Goal: Task Accomplishment & Management: Complete application form

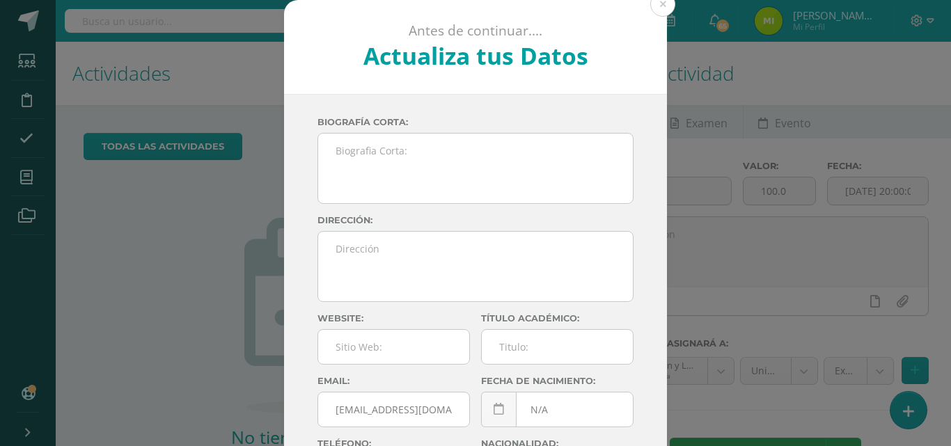
click at [652, 8] on button at bounding box center [662, 4] width 25 height 25
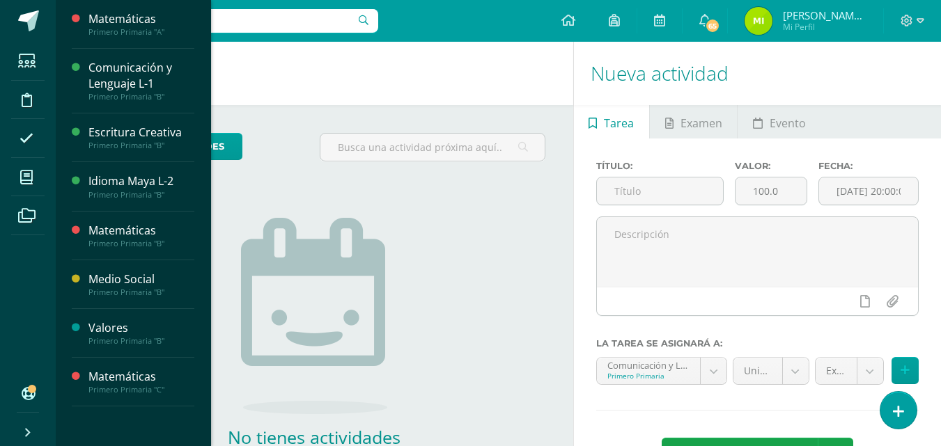
click at [38, 177] on span at bounding box center [26, 177] width 31 height 31
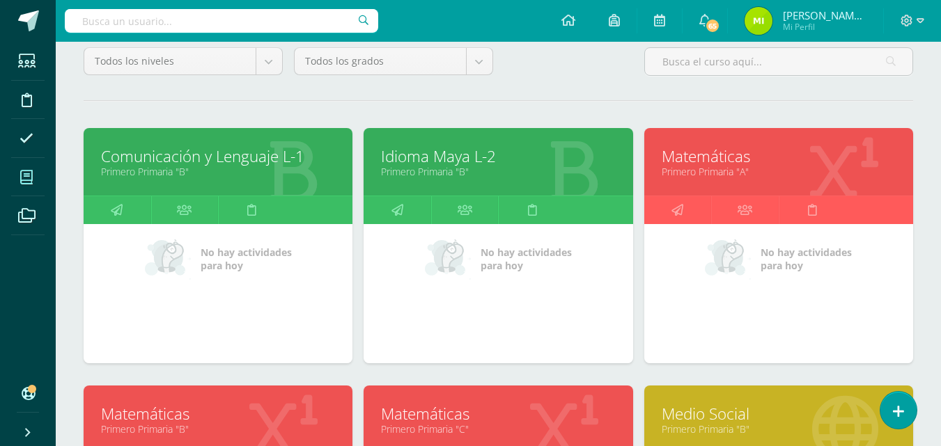
scroll to position [136, 0]
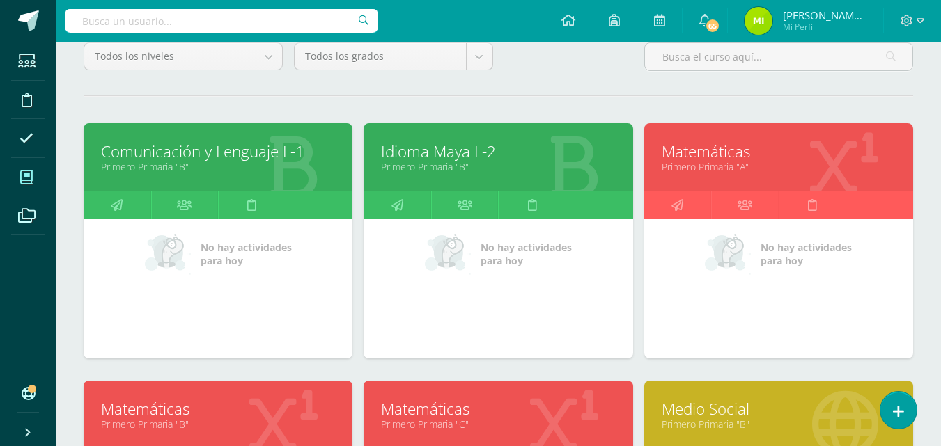
click at [678, 210] on icon at bounding box center [677, 204] width 12 height 27
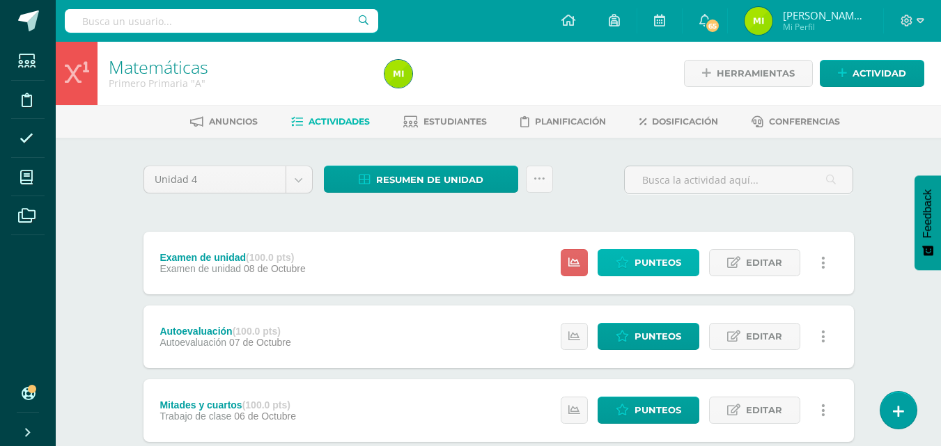
click at [677, 260] on span "Punteos" at bounding box center [657, 263] width 47 height 26
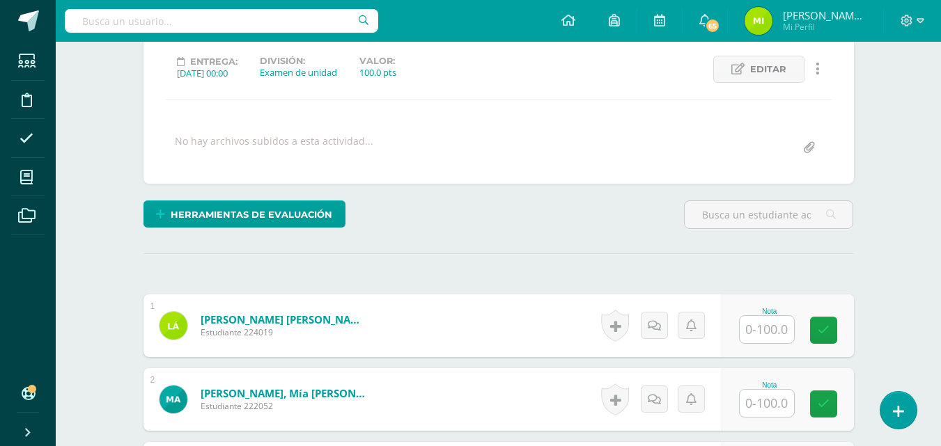
scroll to position [190, 0]
click at [778, 338] on input "text" at bounding box center [766, 328] width 54 height 27
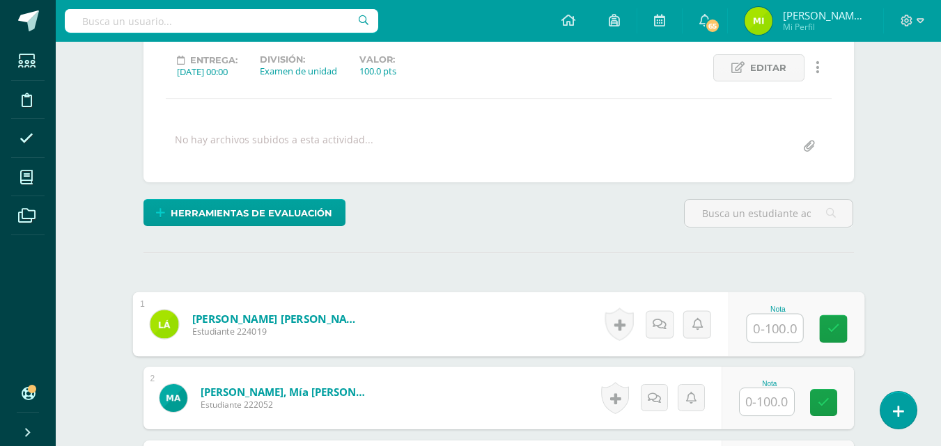
scroll to position [191, 0]
type input "77"
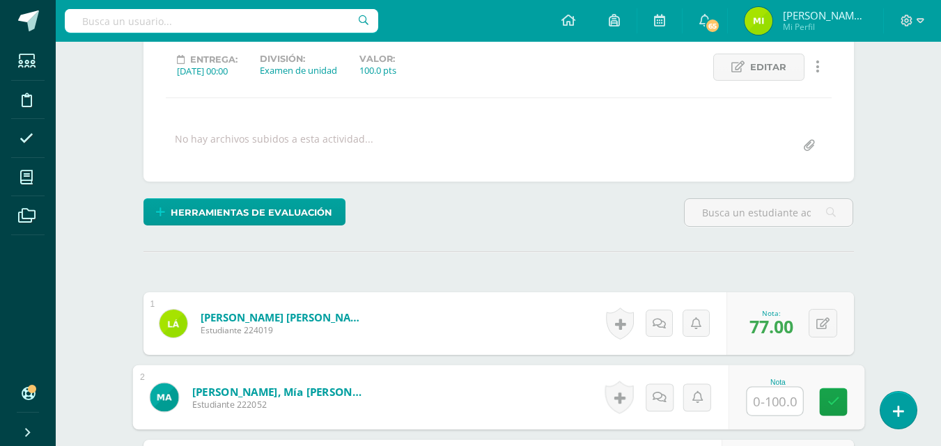
click at [782, 411] on input "text" at bounding box center [774, 402] width 56 height 28
type input "94"
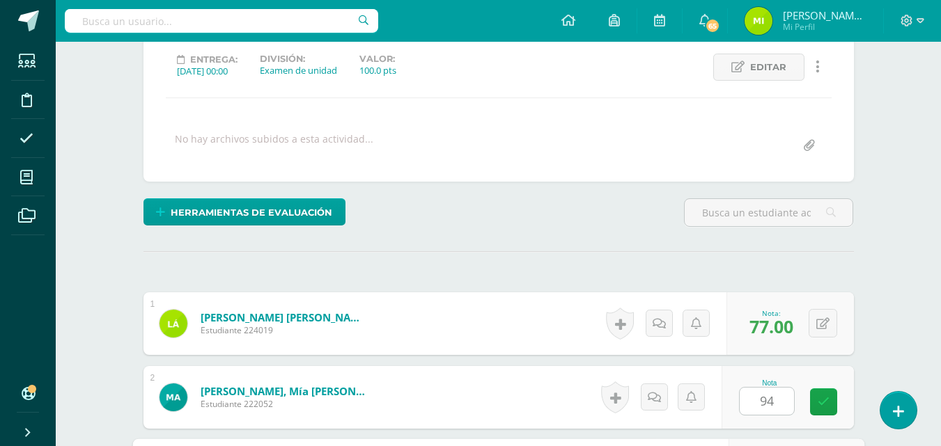
scroll to position [443, 0]
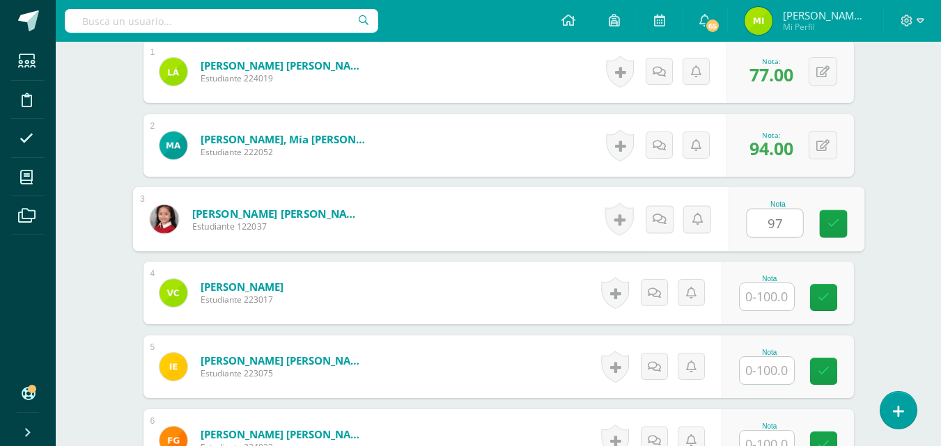
type input "97"
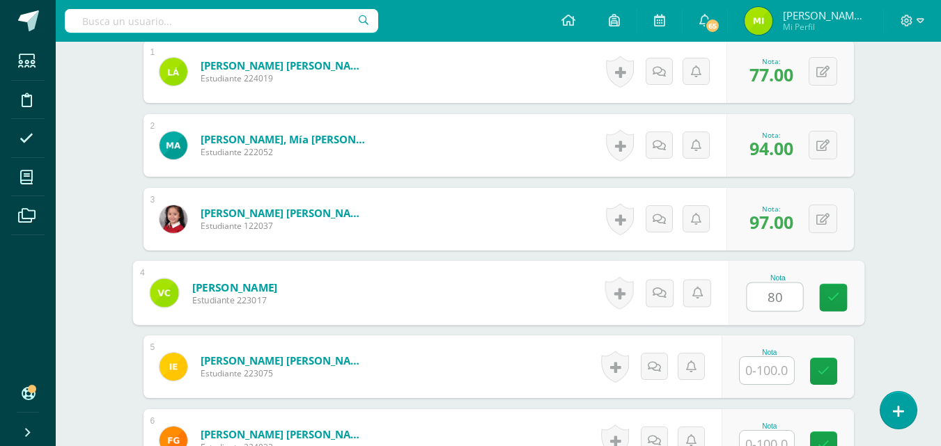
type input "80"
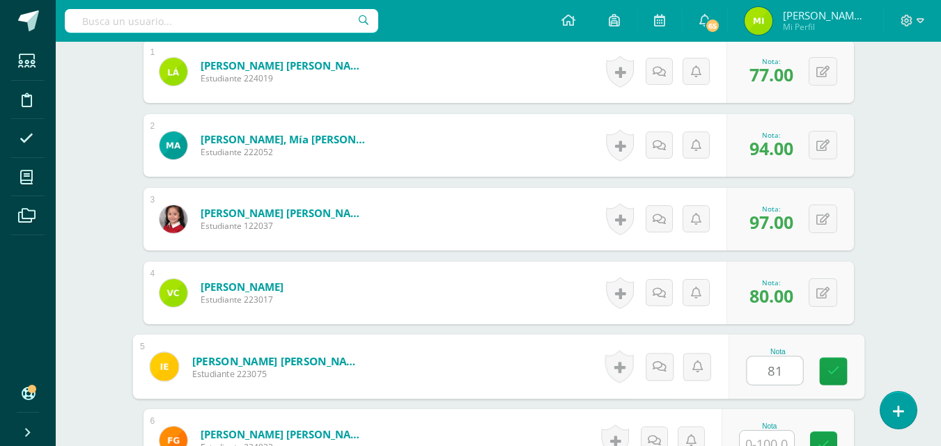
type input "81"
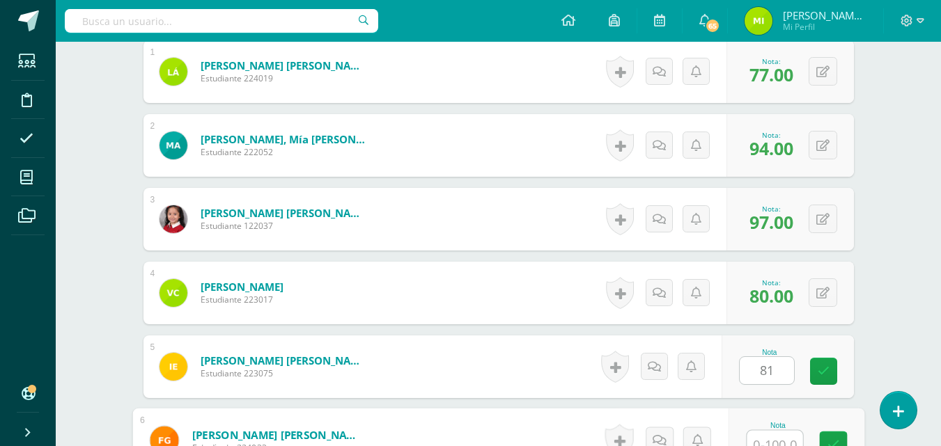
scroll to position [455, 0]
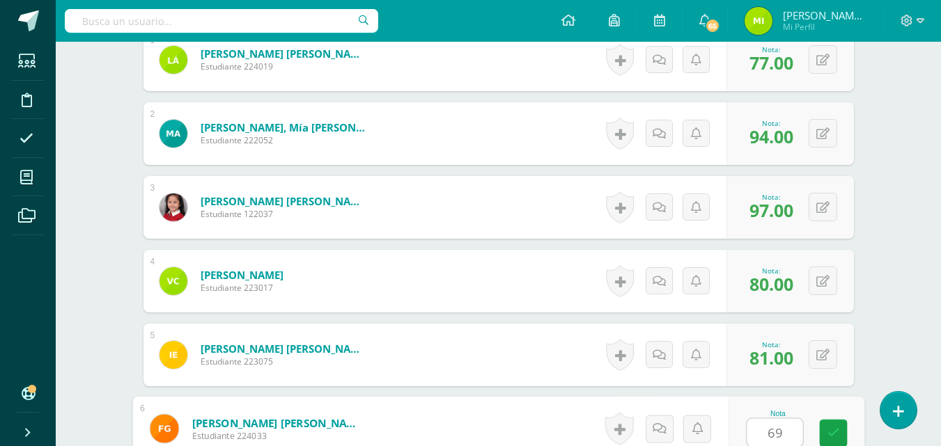
type input "69"
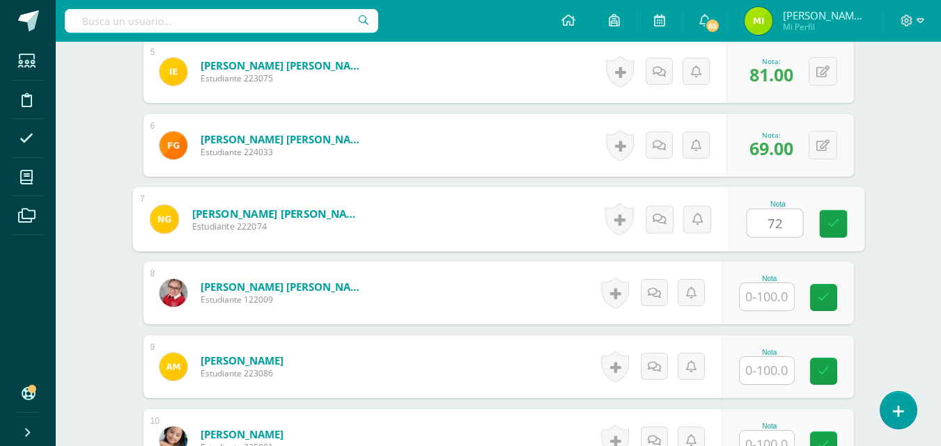
type input "72"
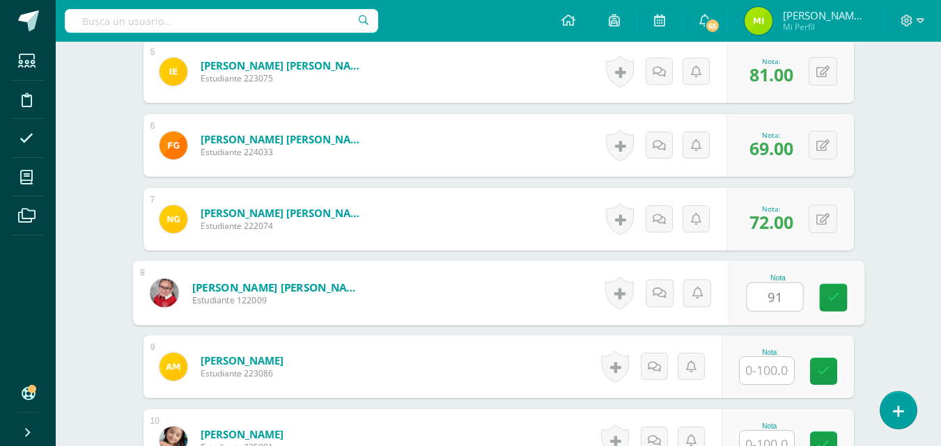
type input "91"
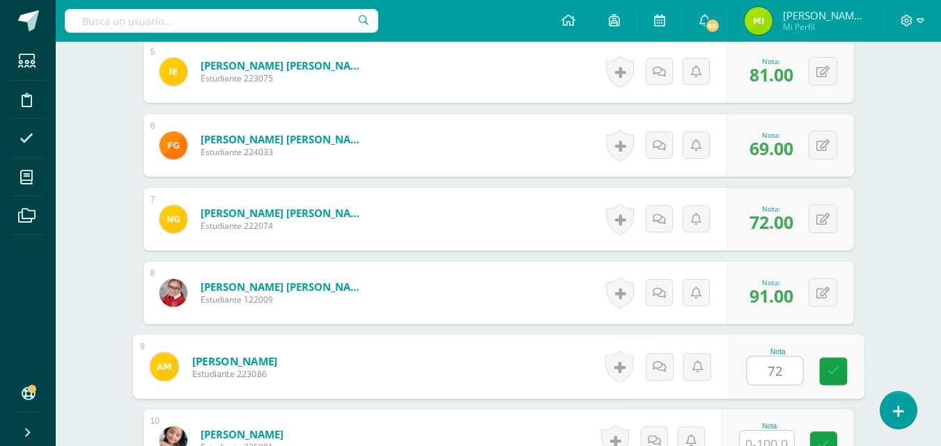
type input "72"
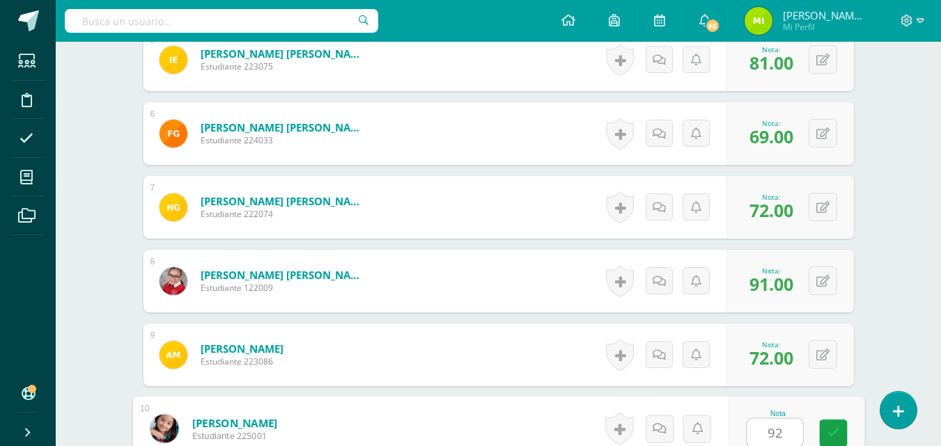
type input "92"
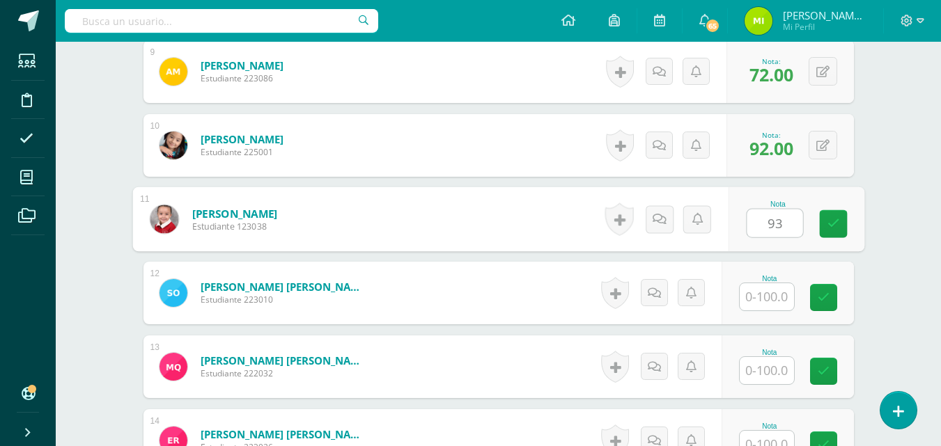
type input "93"
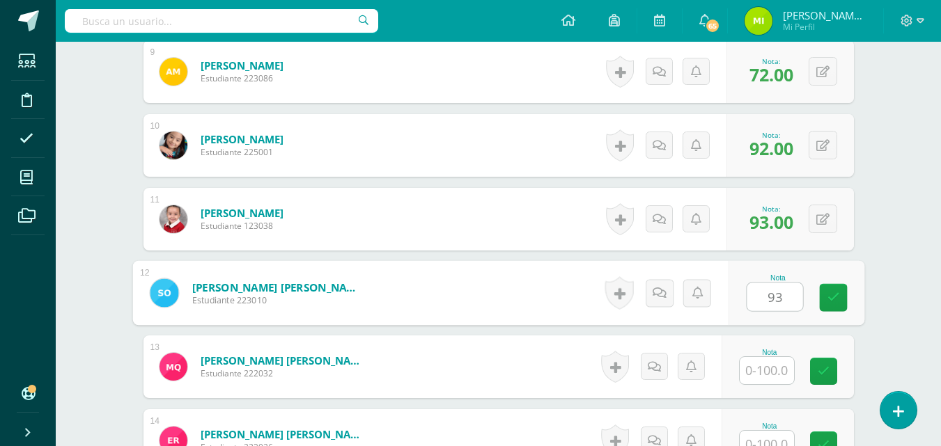
type input "93"
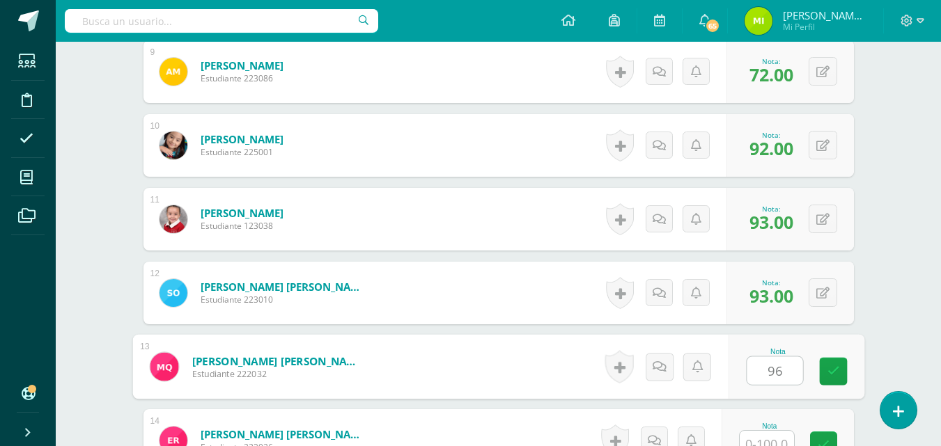
type input "96"
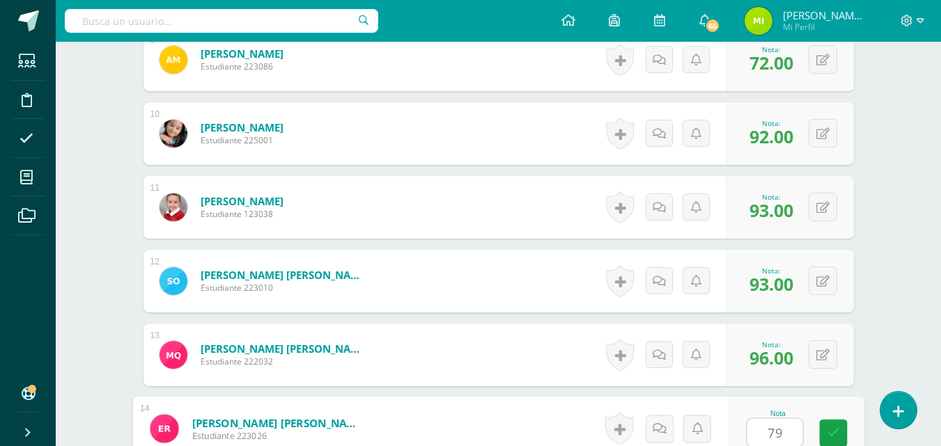
type input "79"
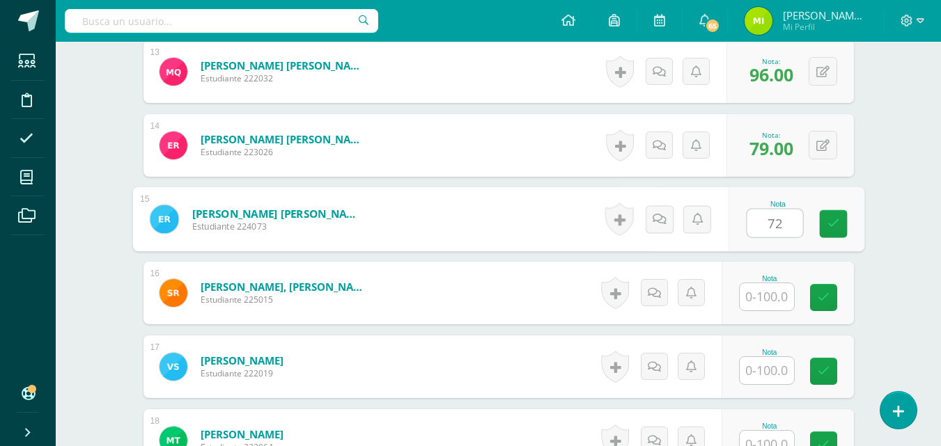
type input "72"
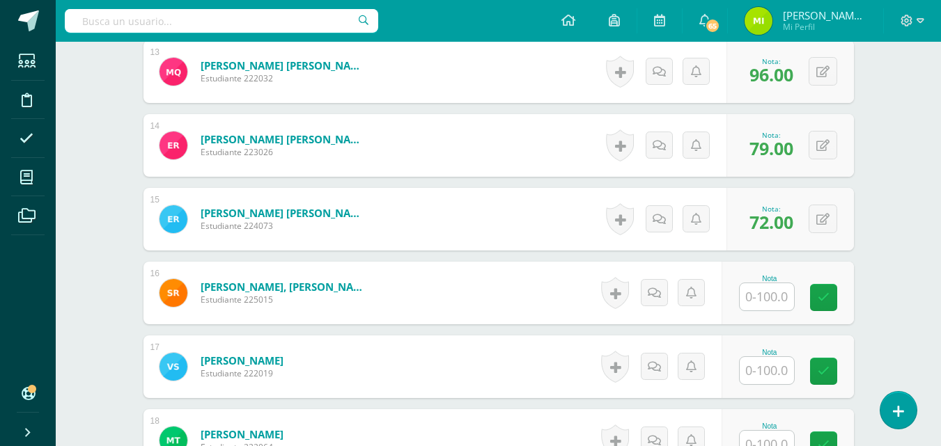
click at [778, 411] on div "Nota" at bounding box center [787, 440] width 132 height 63
click at [772, 301] on input "text" at bounding box center [774, 297] width 56 height 28
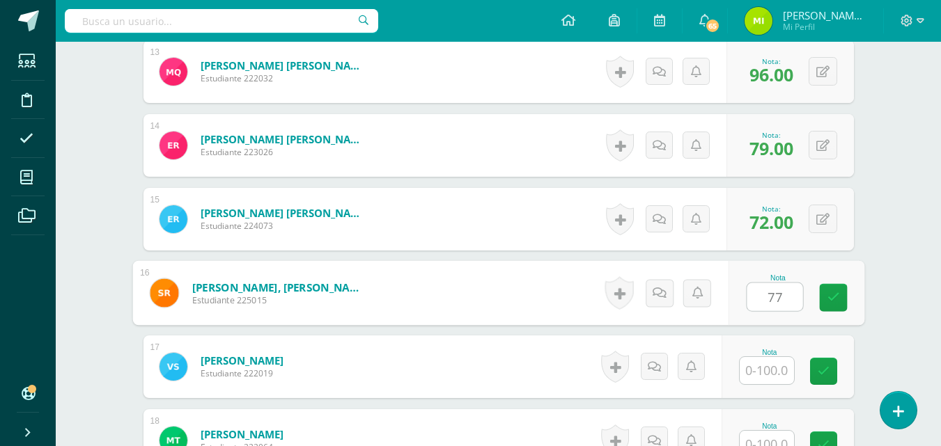
type input "77"
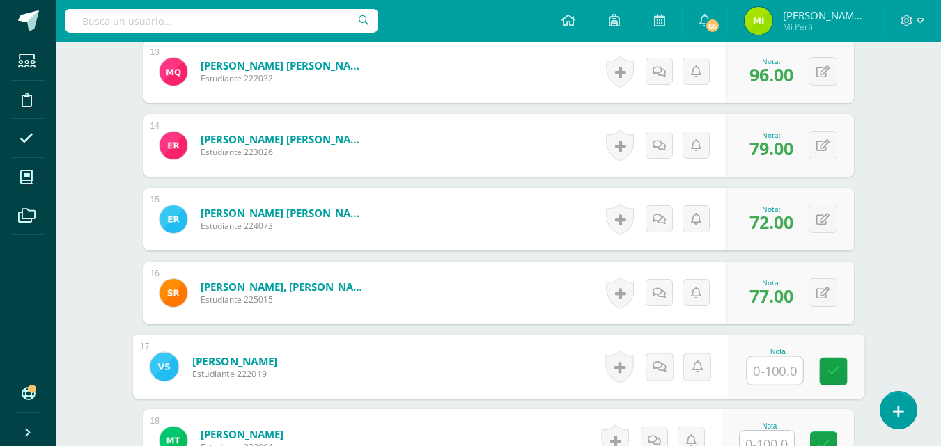
click at [784, 365] on input "text" at bounding box center [774, 371] width 56 height 28
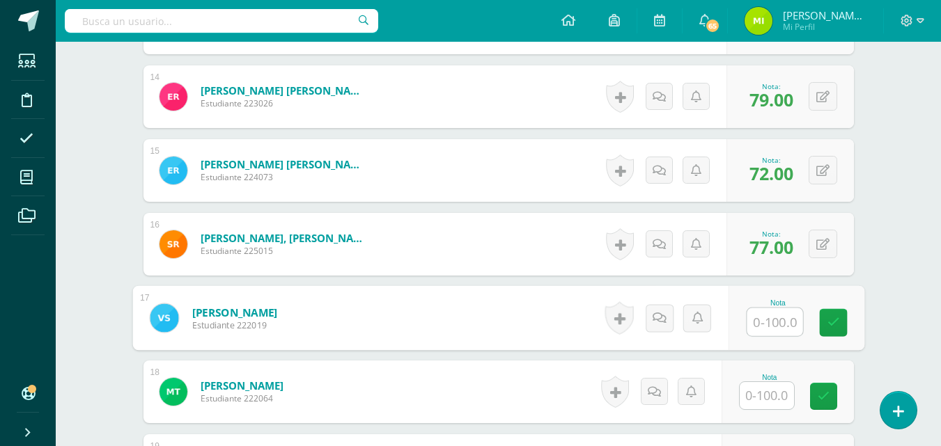
scroll to position [1379, 0]
type input "83"
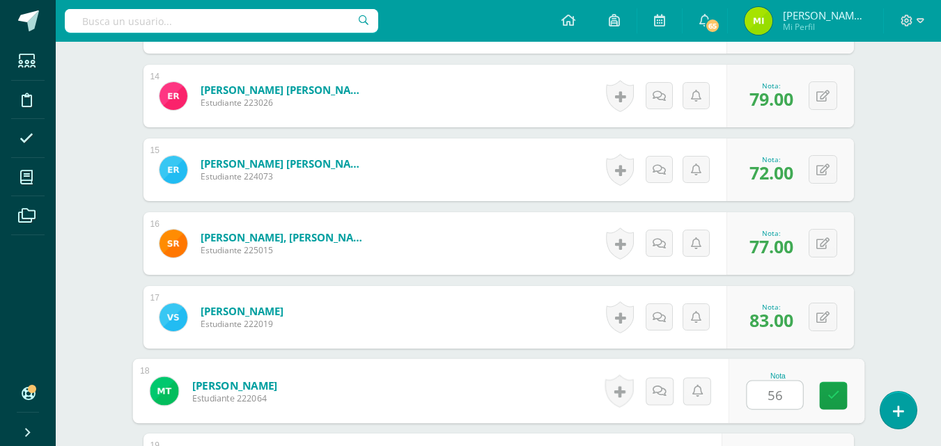
type input "56"
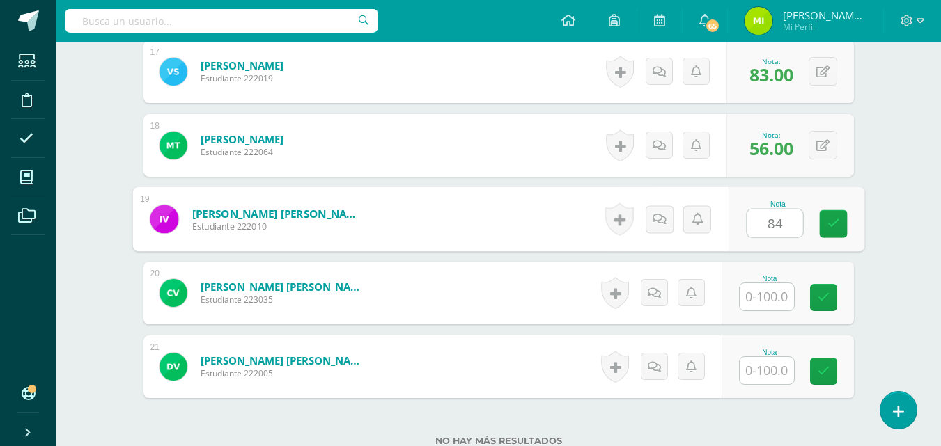
type input "84"
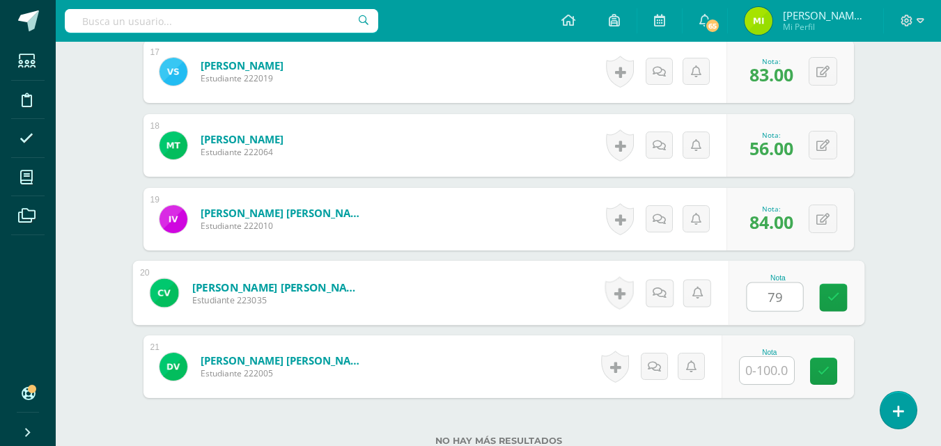
type input "79"
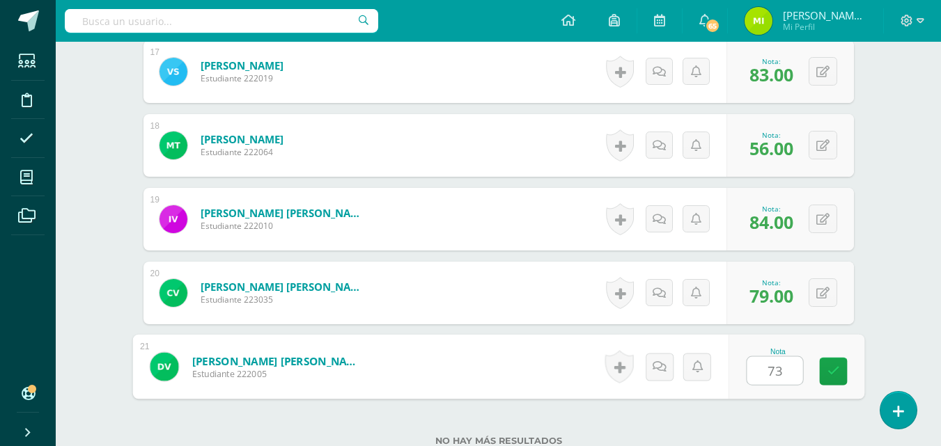
type input "73"
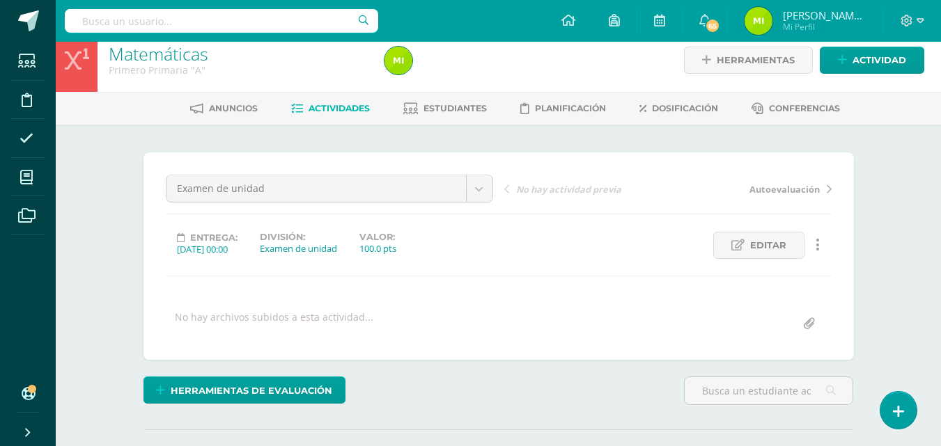
scroll to position [0, 0]
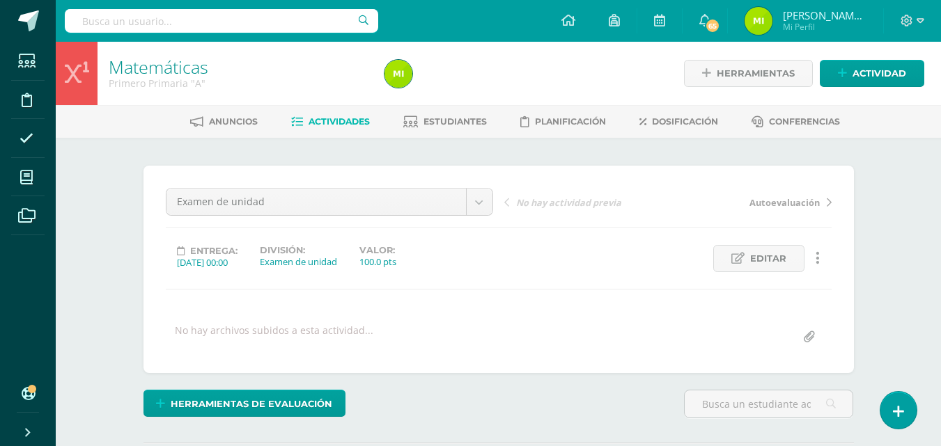
click at [335, 127] on link "Actividades" at bounding box center [330, 122] width 79 height 22
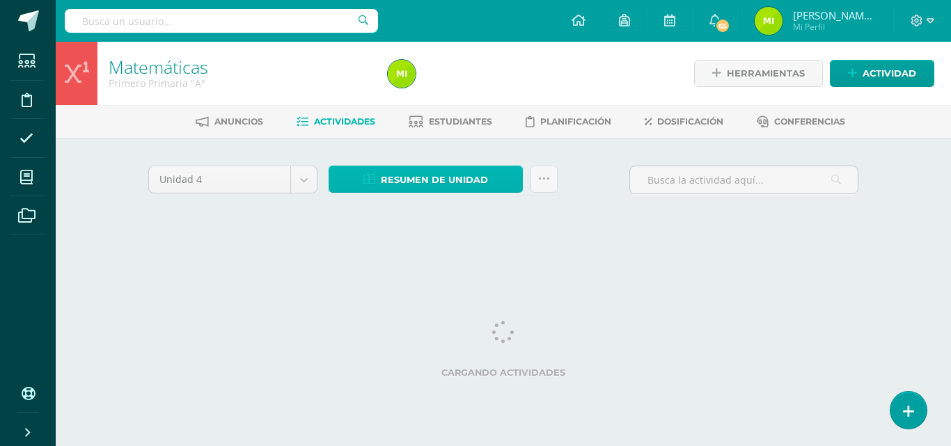
click at [429, 186] on span "Resumen de unidad" at bounding box center [434, 180] width 107 height 26
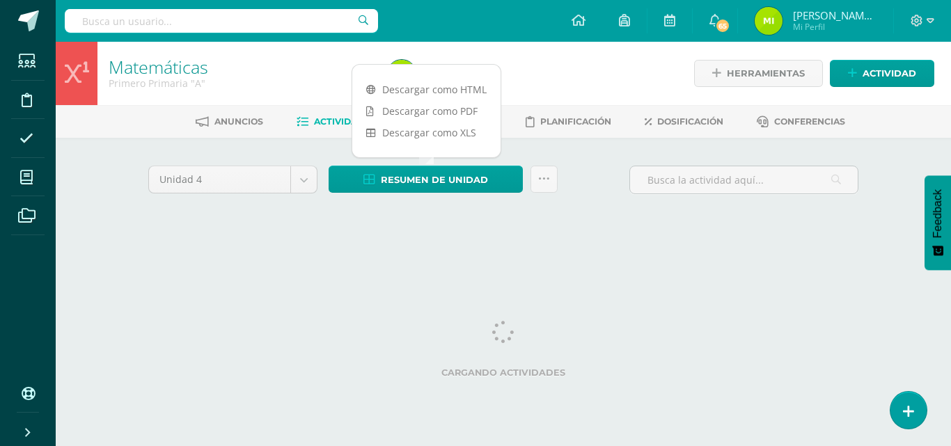
click at [411, 93] on link "Descargar como HTML" at bounding box center [426, 90] width 148 height 22
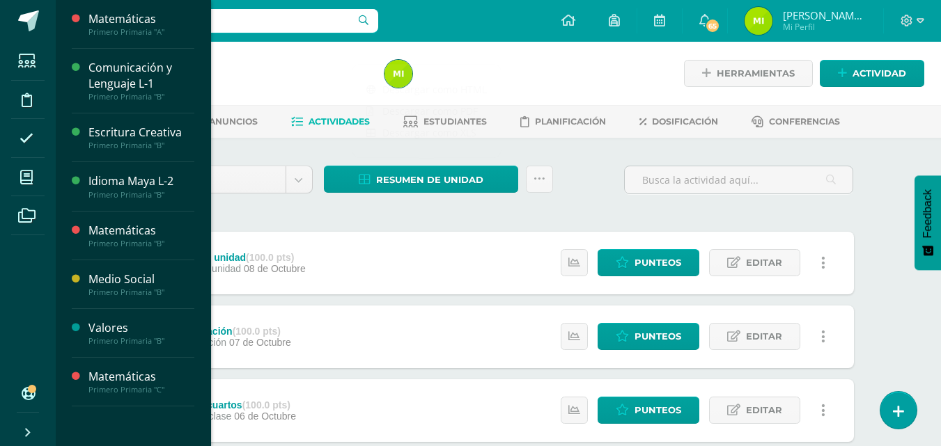
click at [134, 262] on span "Actividades" at bounding box center [131, 267] width 54 height 13
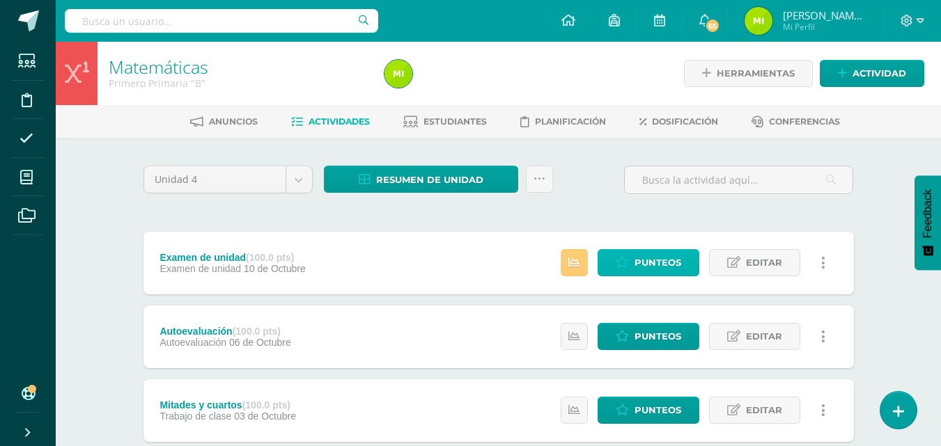
click at [644, 271] on span "Punteos" at bounding box center [657, 263] width 47 height 26
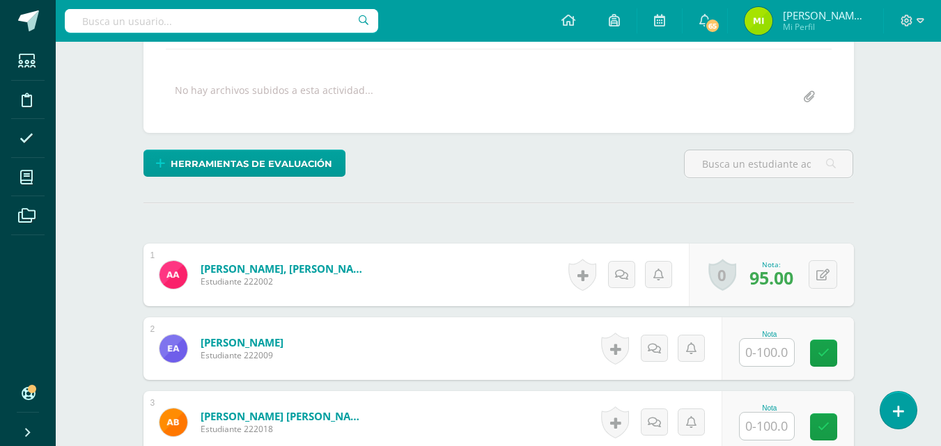
scroll to position [242, 0]
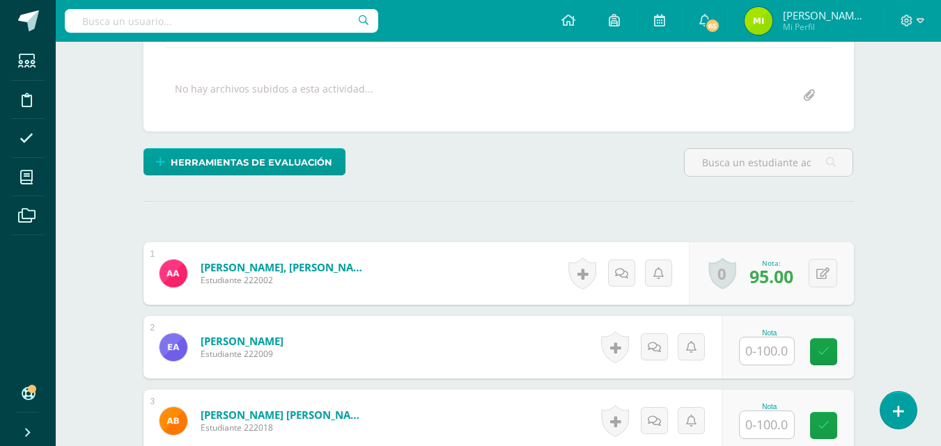
click at [762, 343] on input "text" at bounding box center [766, 351] width 54 height 27
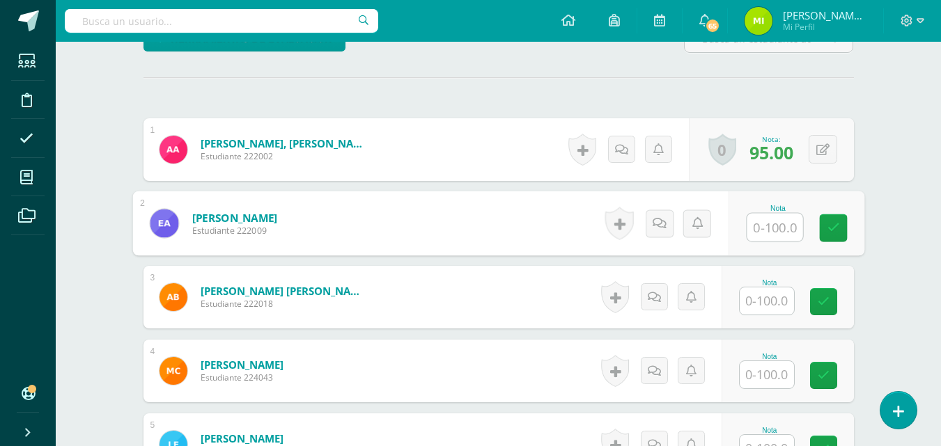
scroll to position [366, 0]
type input "84"
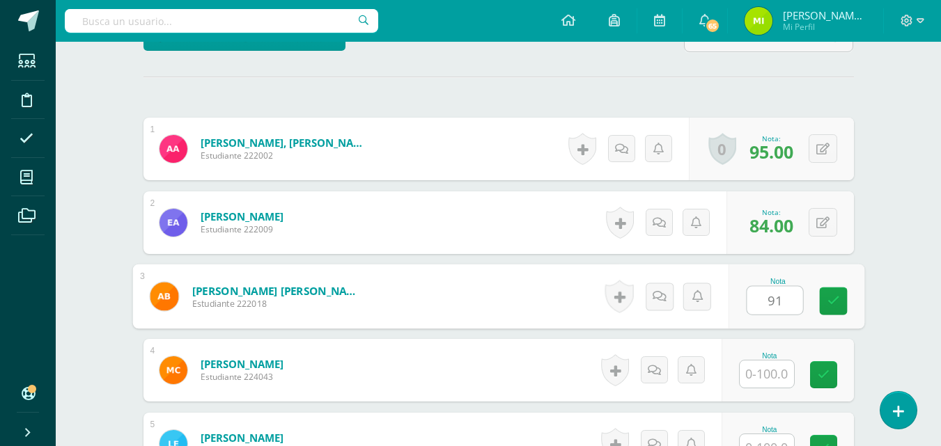
type input "91"
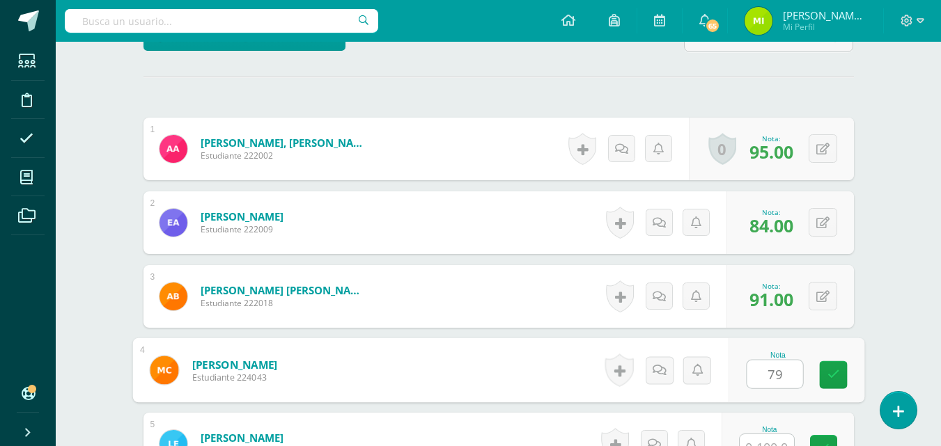
type input "79"
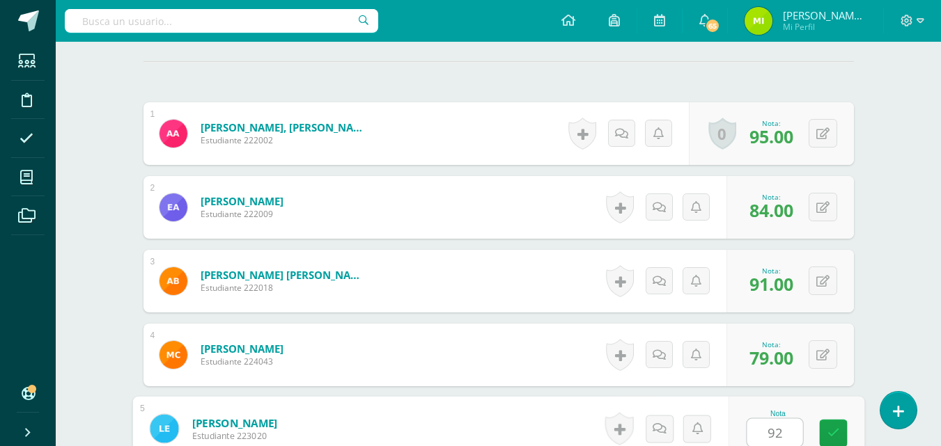
type input "92"
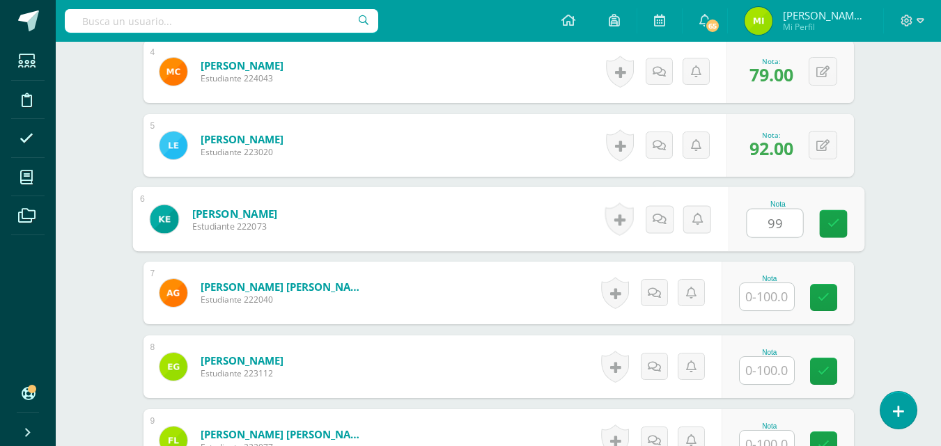
type input "99"
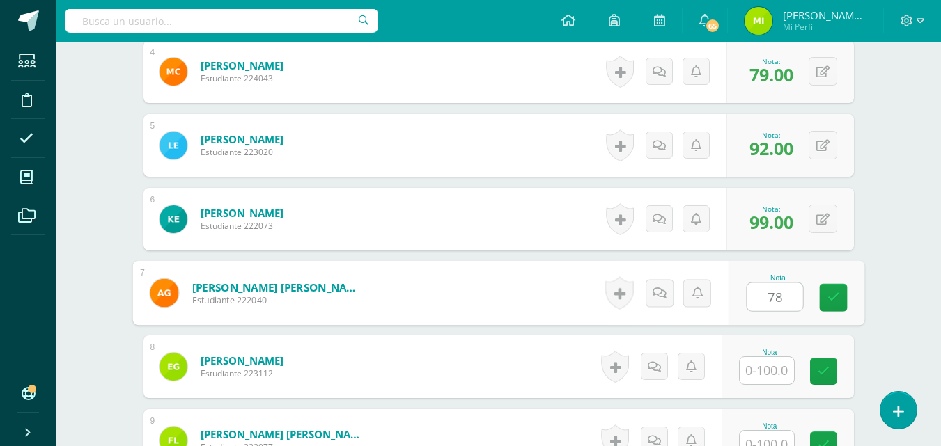
type input "78"
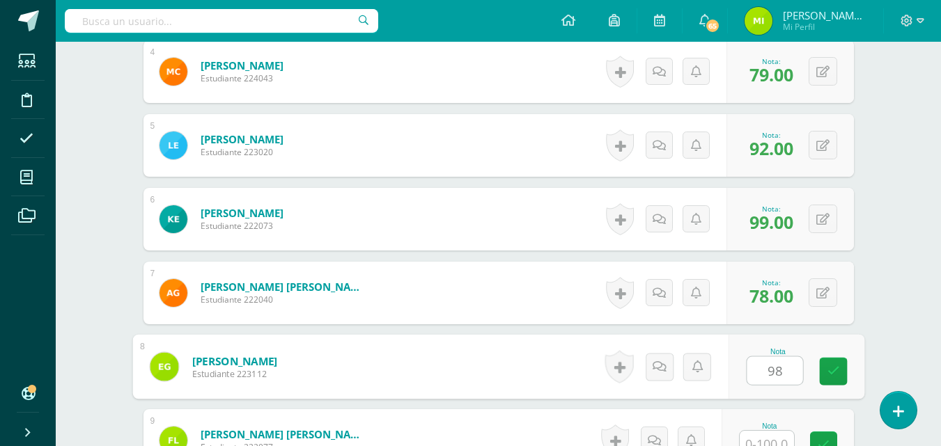
type input "98"
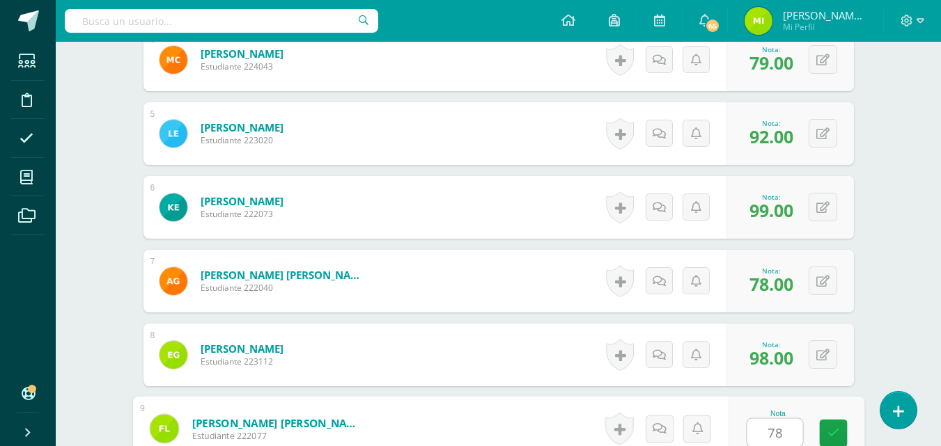
type input "78"
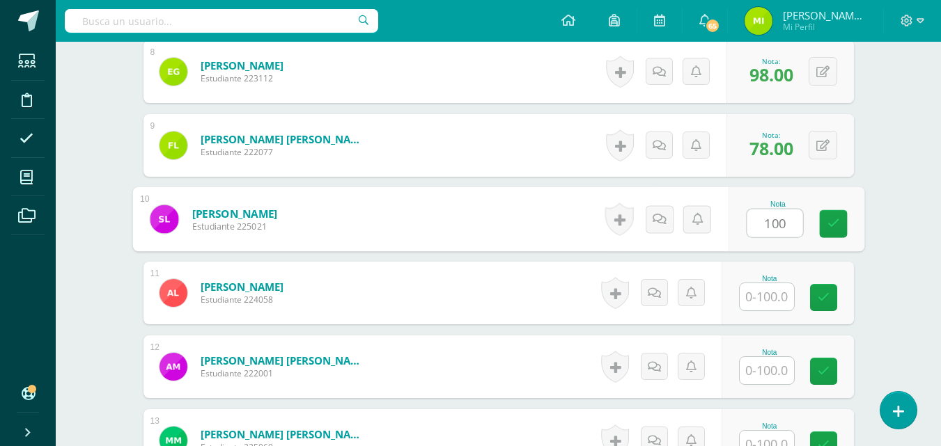
type input "100"
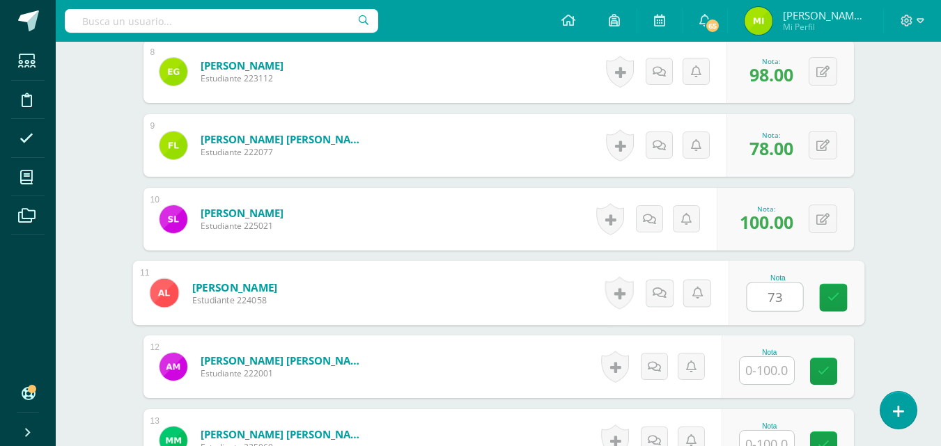
type input "73"
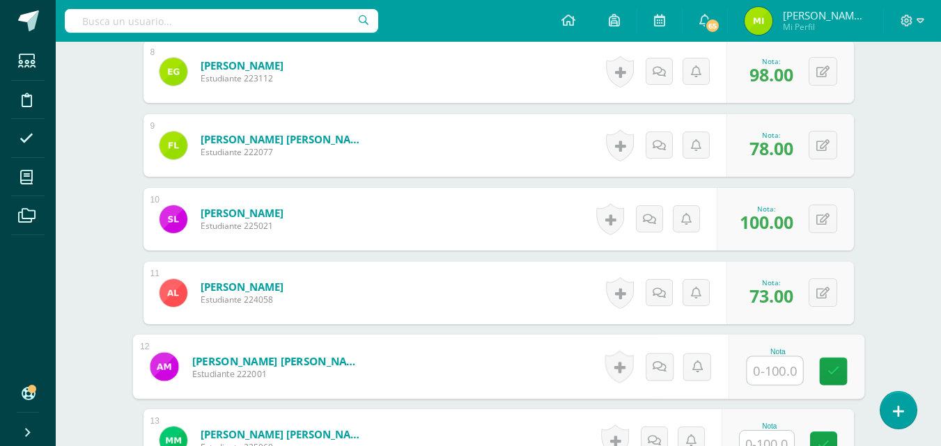
type input "8"
type input "90"
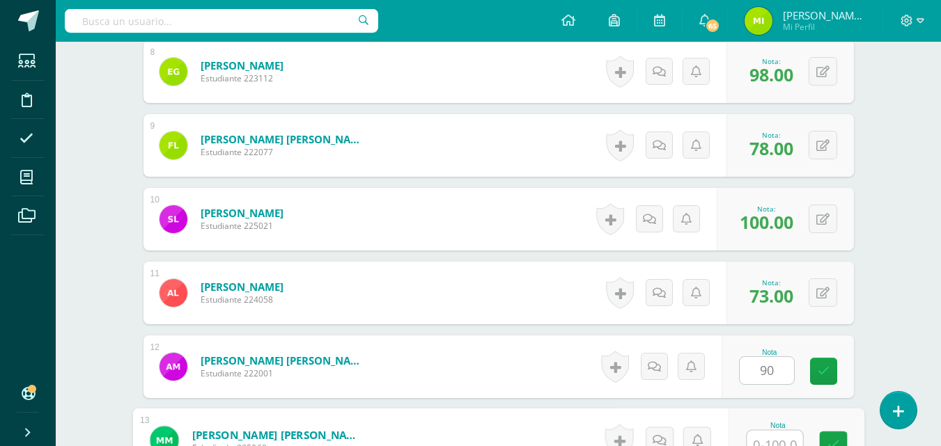
scroll to position [972, 0]
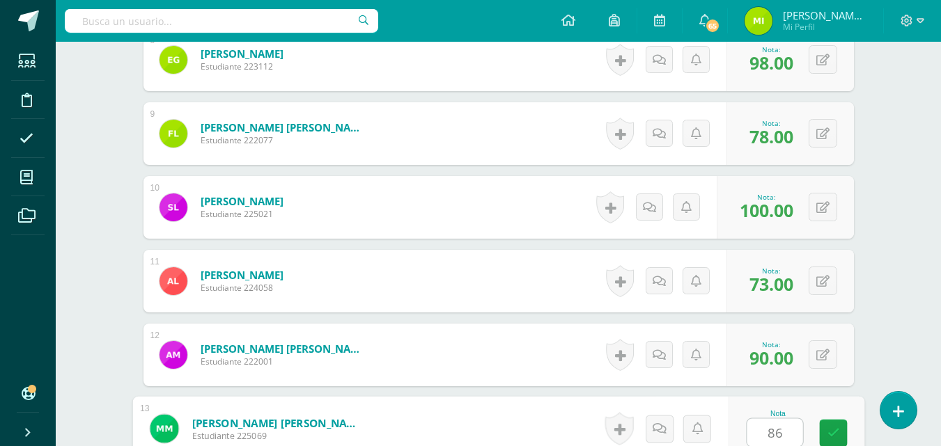
type input "86"
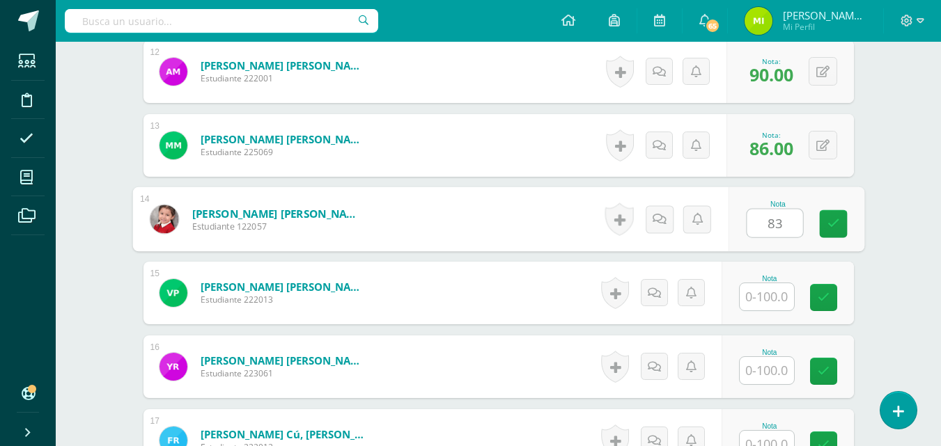
type input "83"
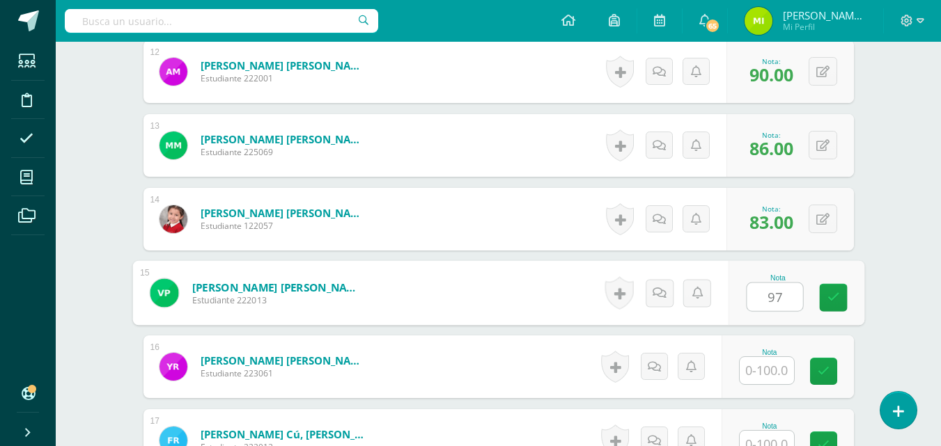
type input "97"
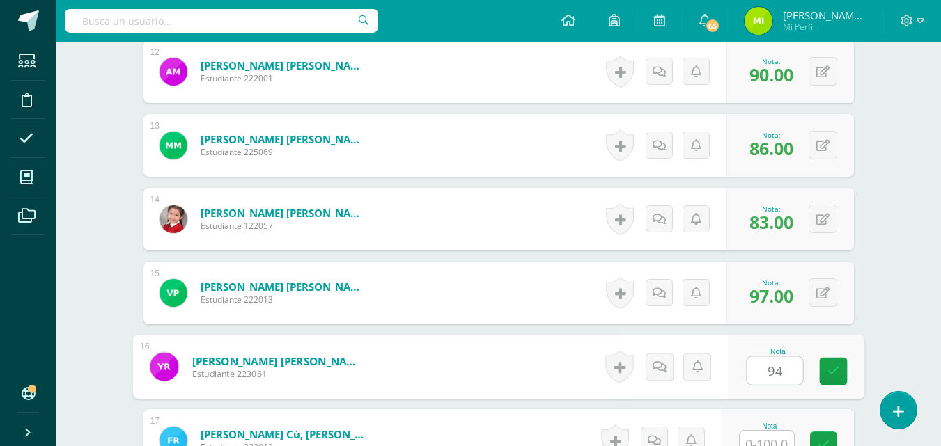
type input "94"
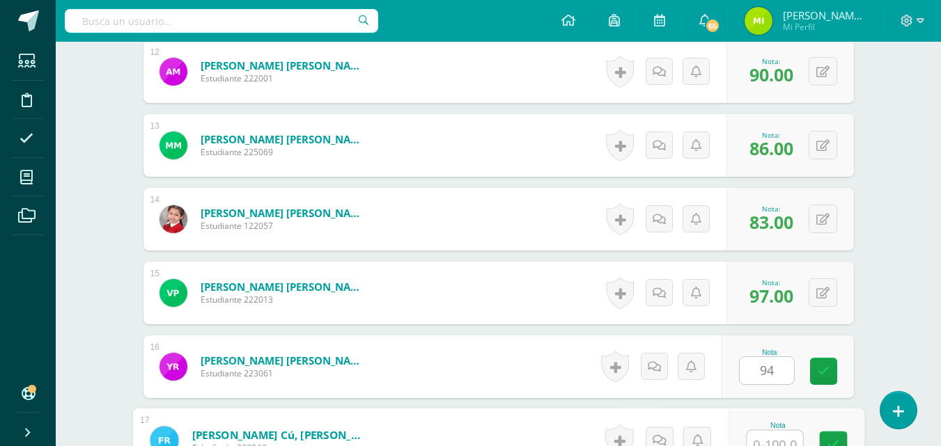
scroll to position [1267, 0]
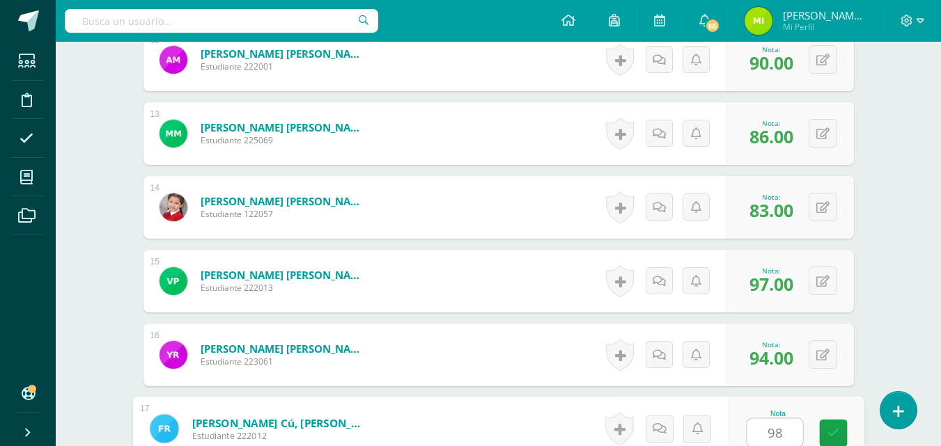
type input "98"
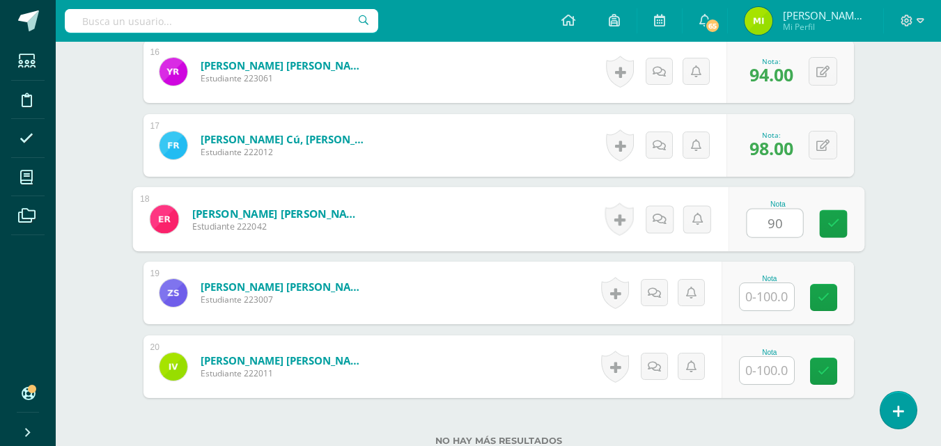
type input "90"
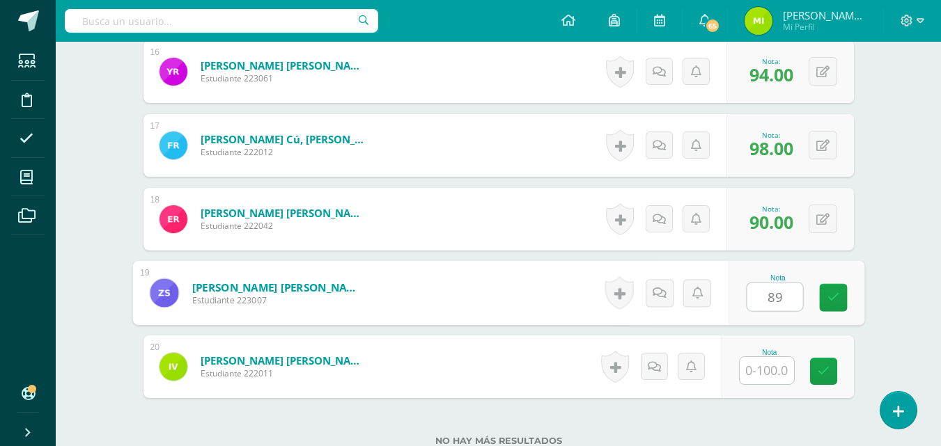
type input "89"
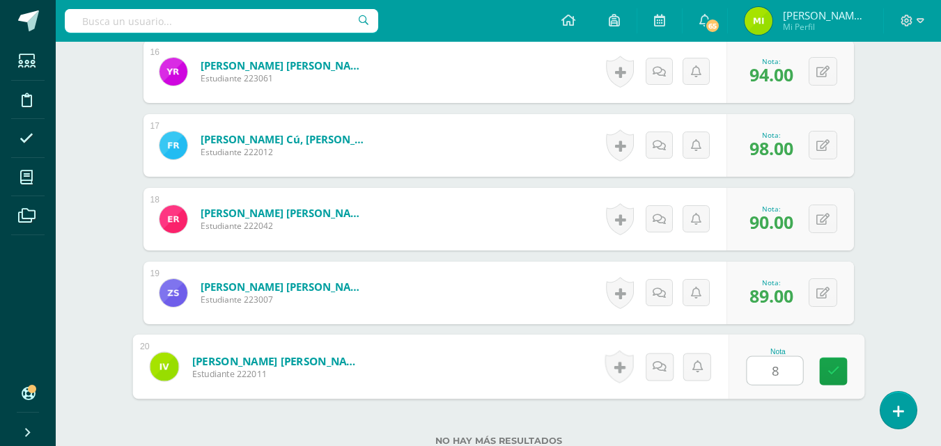
type input "84"
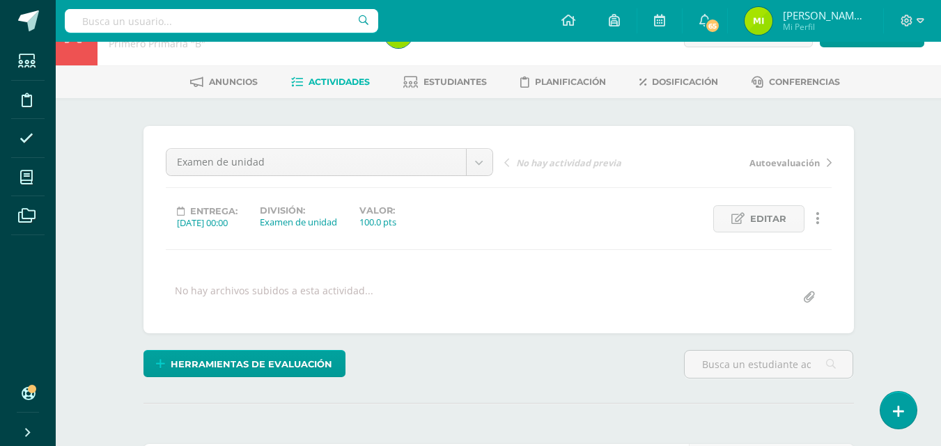
scroll to position [0, 0]
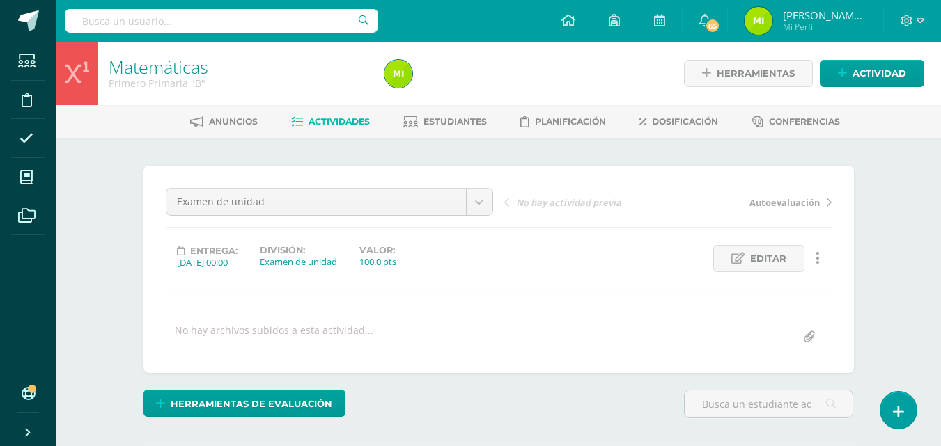
click at [325, 119] on span "Actividades" at bounding box center [338, 121] width 61 height 10
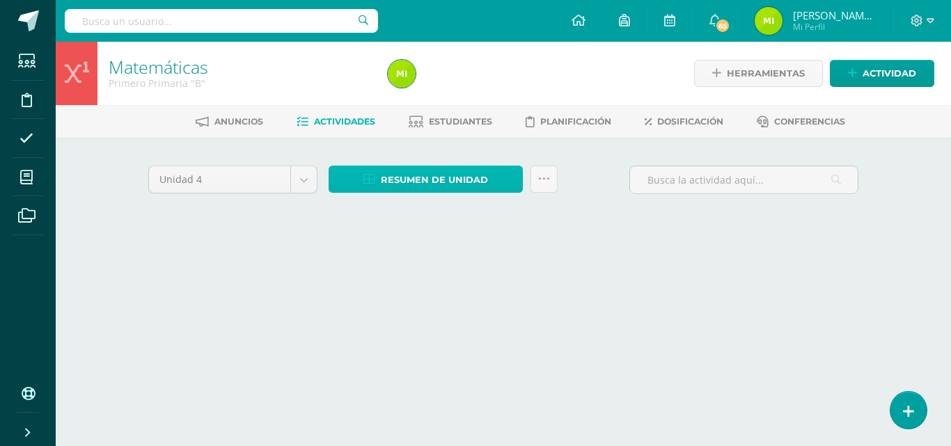
click at [398, 181] on span "Resumen de unidad" at bounding box center [434, 180] width 107 height 26
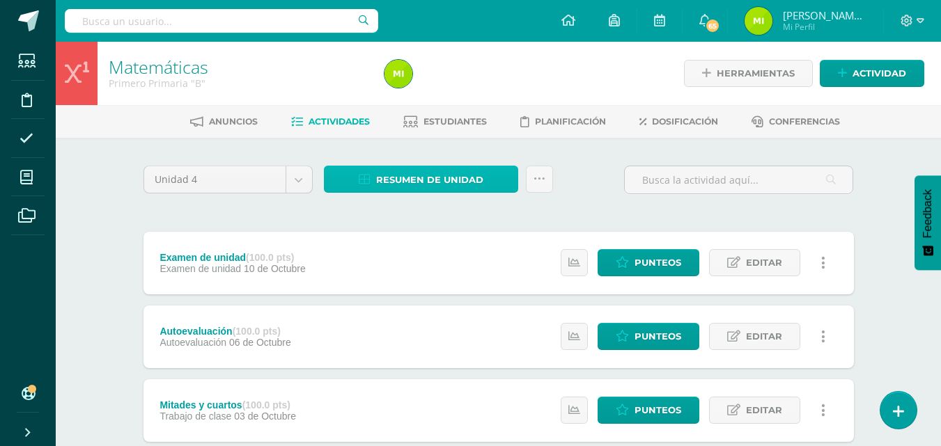
click at [398, 181] on span "Resumen de unidad" at bounding box center [429, 180] width 107 height 26
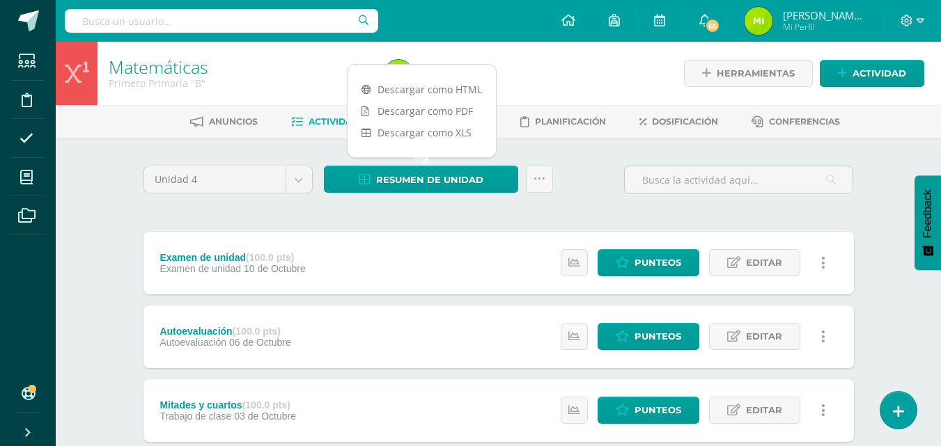
click at [403, 82] on link "Descargar como HTML" at bounding box center [421, 90] width 148 height 22
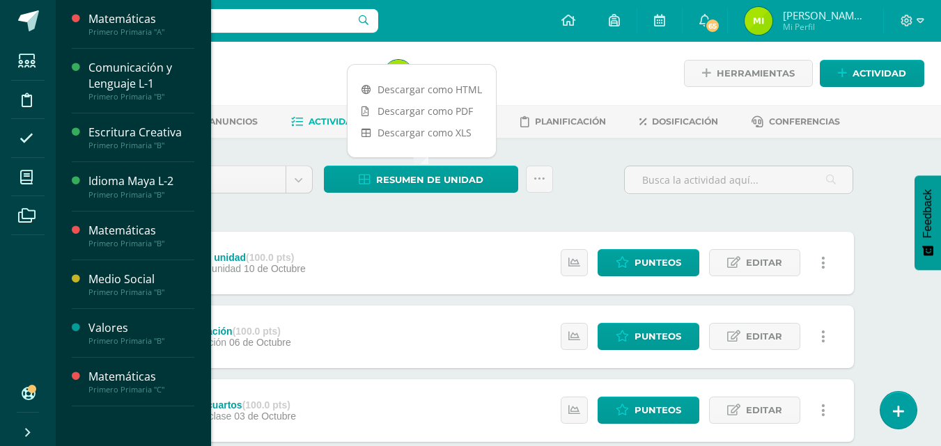
click at [130, 414] on span "Actividades" at bounding box center [131, 413] width 54 height 13
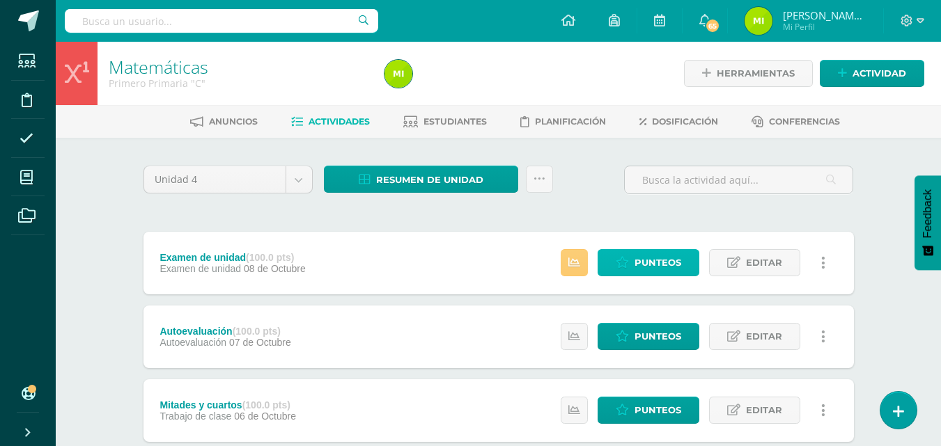
click at [666, 260] on span "Punteos" at bounding box center [657, 263] width 47 height 26
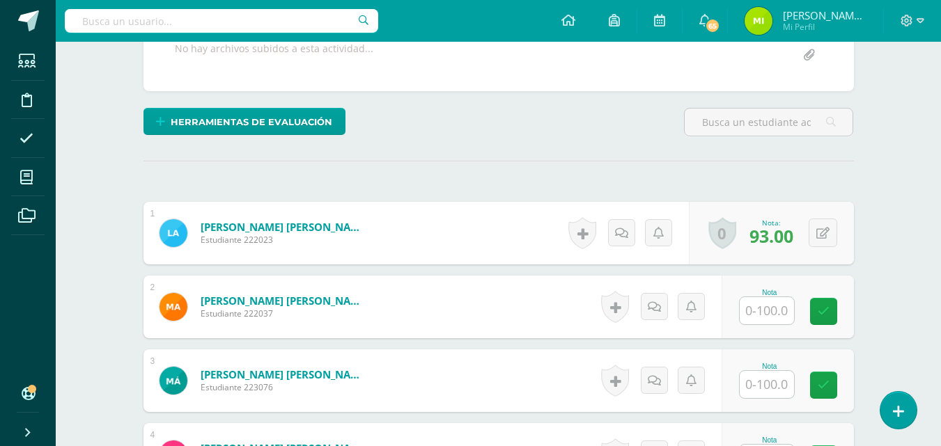
scroll to position [283, 0]
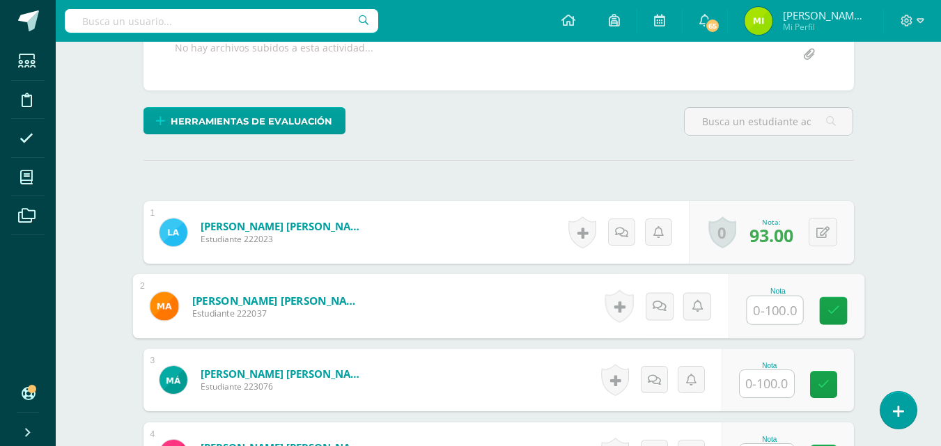
click at [771, 316] on input "text" at bounding box center [774, 311] width 56 height 28
type input "84"
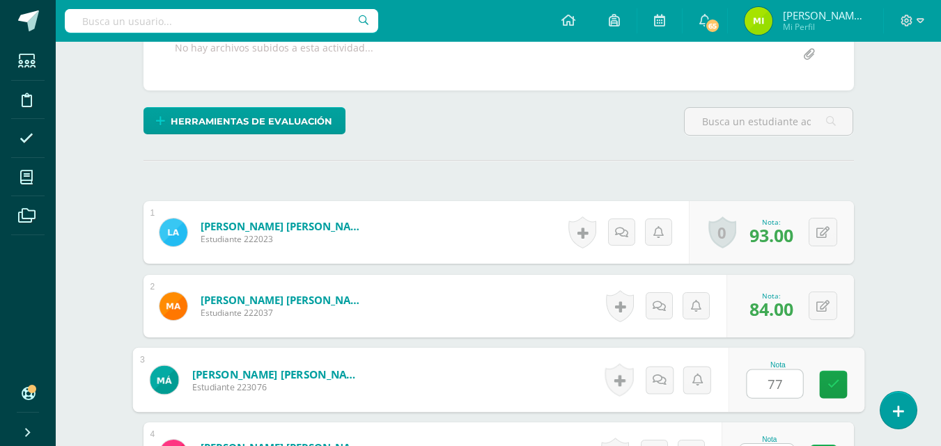
type input "77"
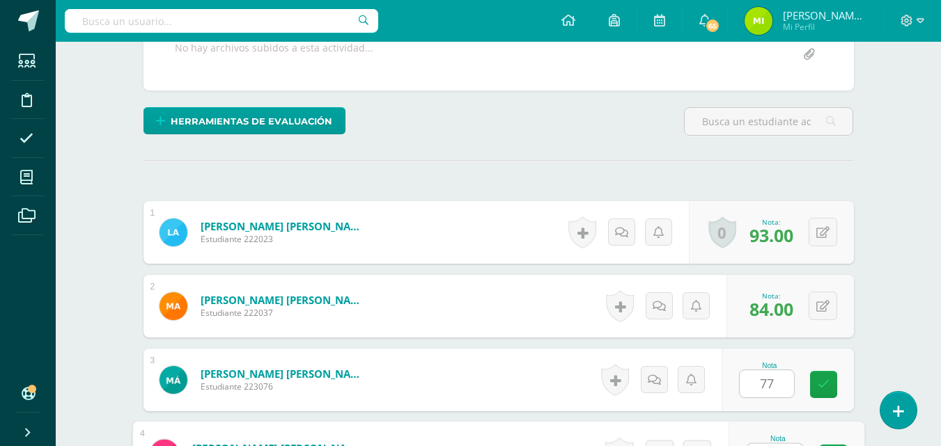
scroll to position [308, 0]
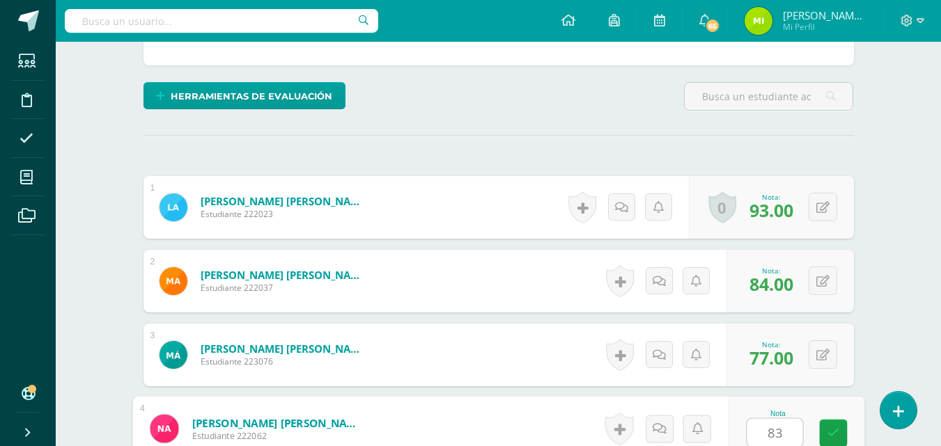
type input "83"
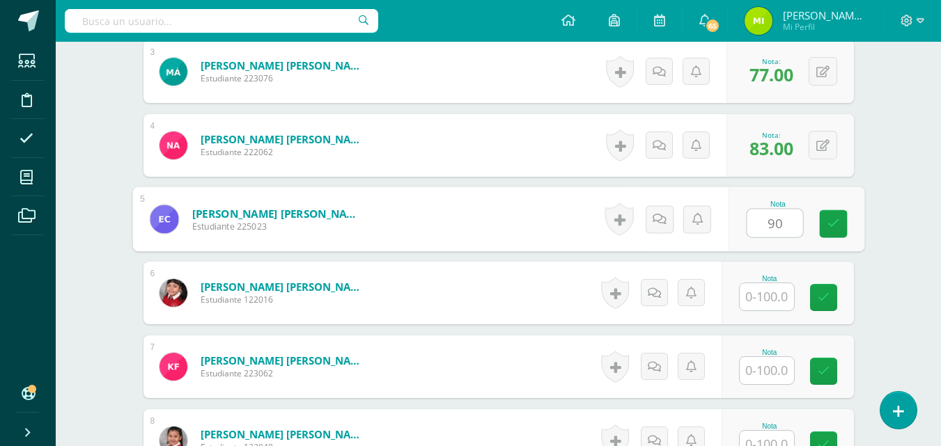
type input "90"
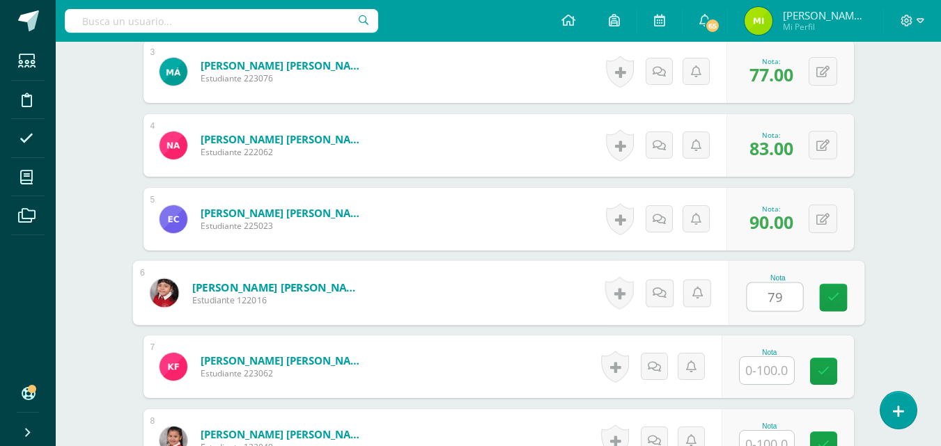
type input "79"
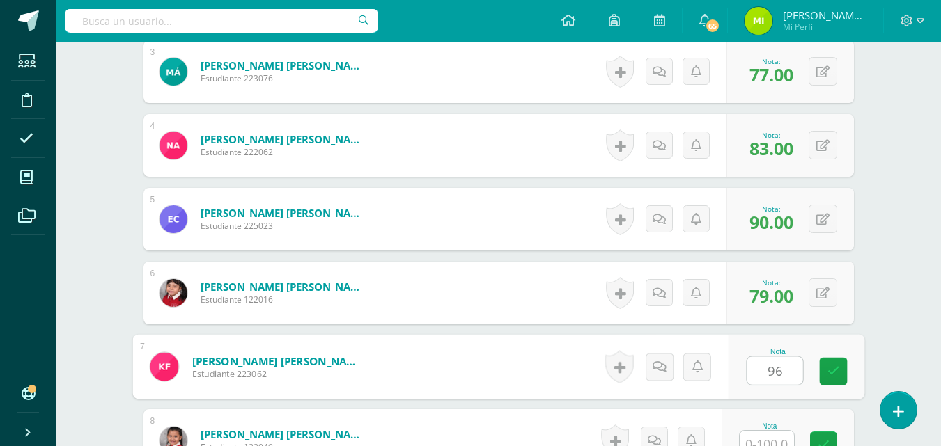
type input "96"
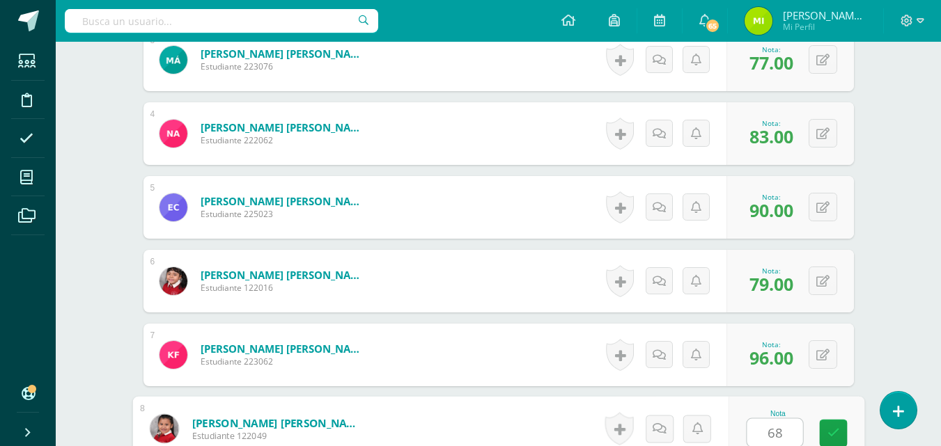
type input "68"
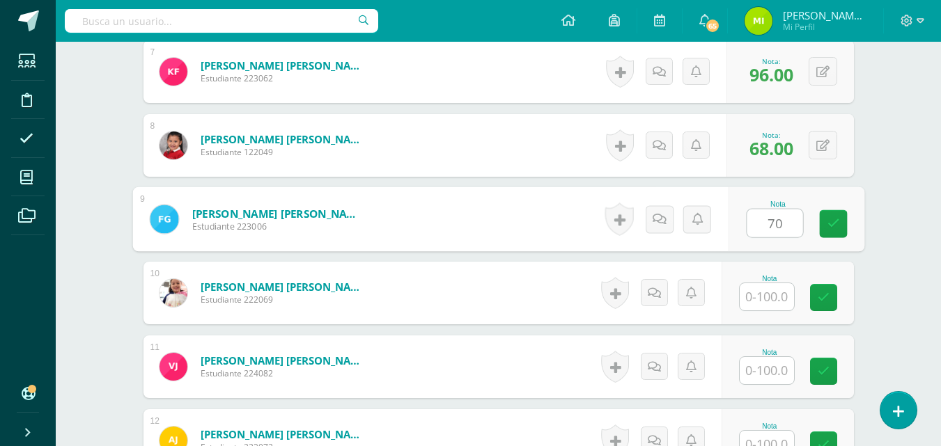
type input "70"
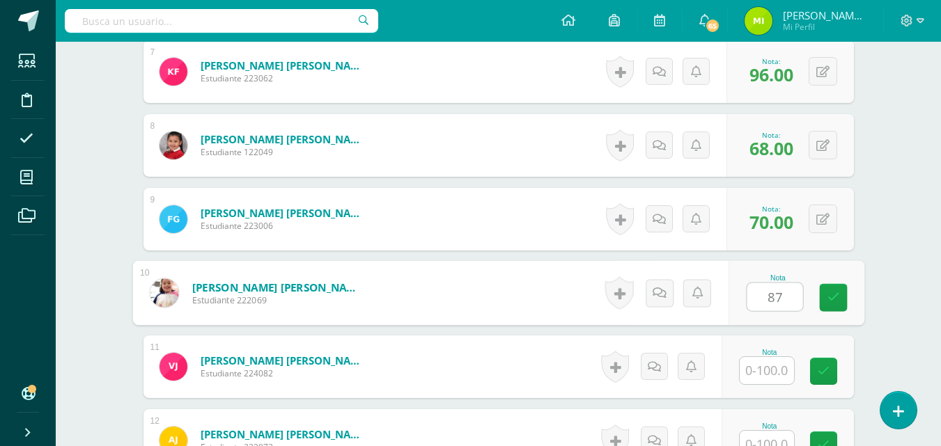
type input "87"
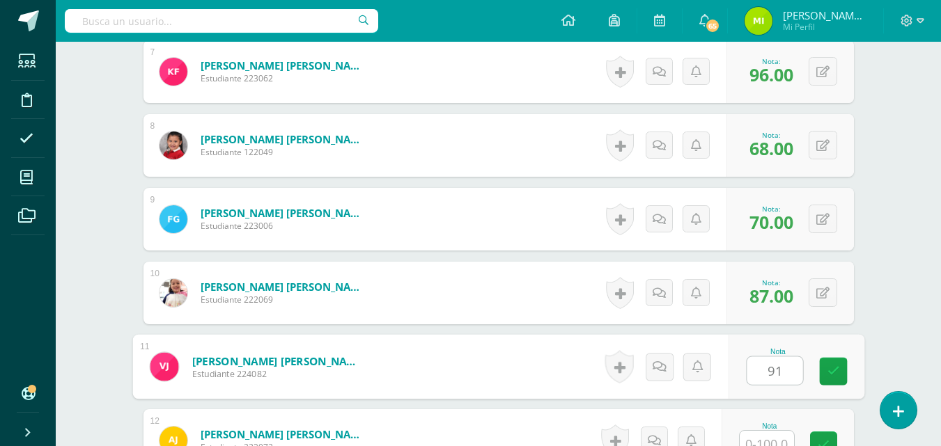
type input "91"
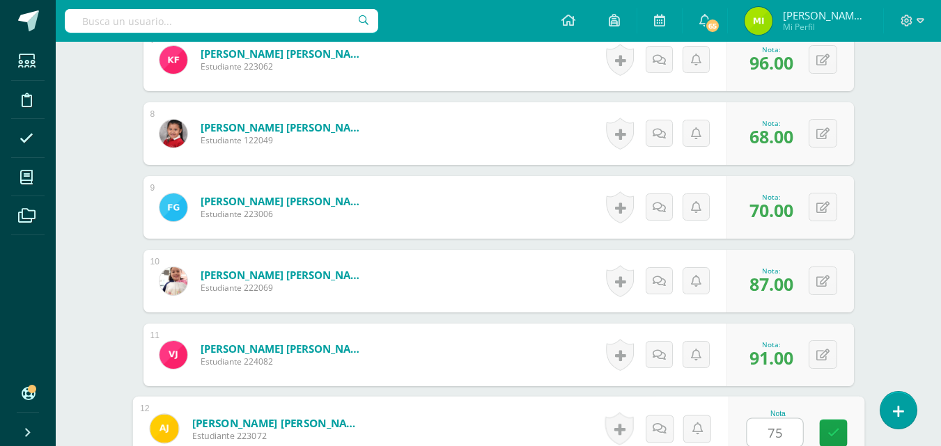
type input "75"
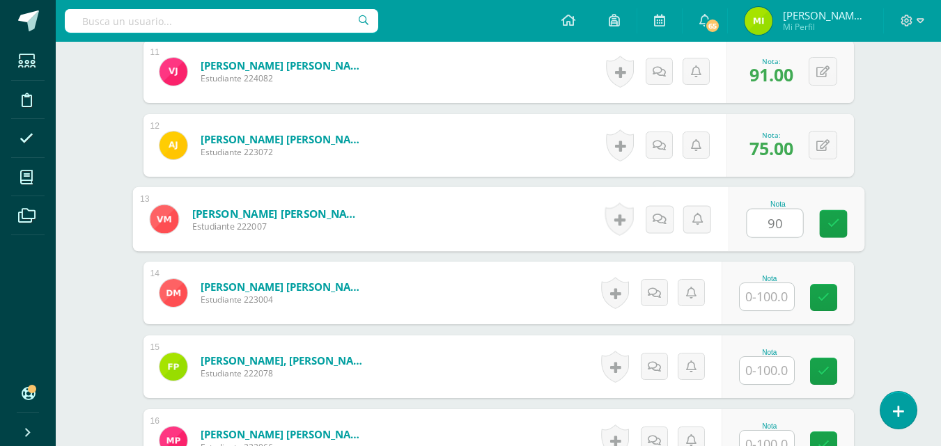
type input "90"
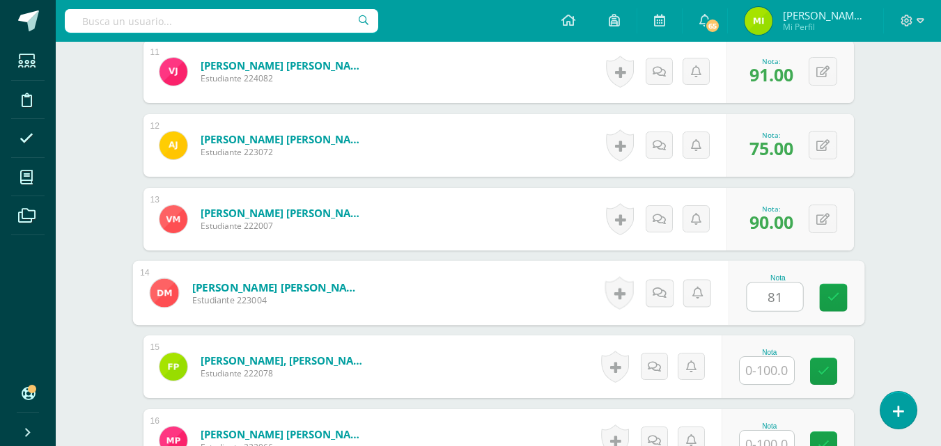
type input "81"
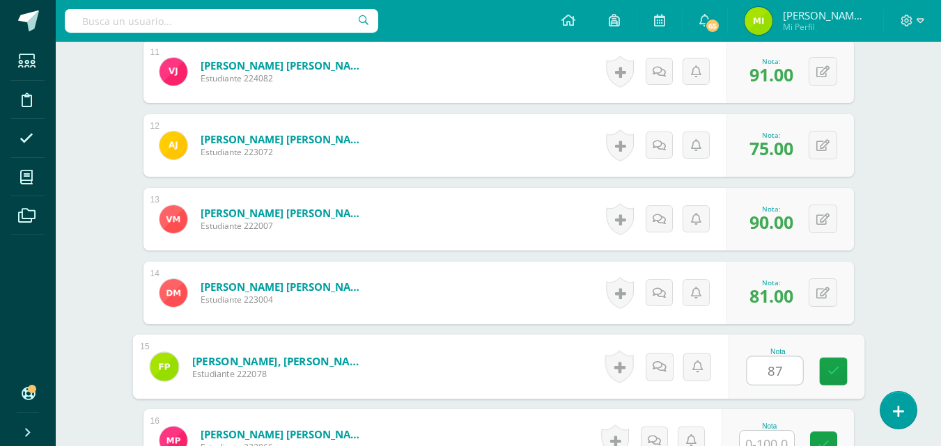
type input "87"
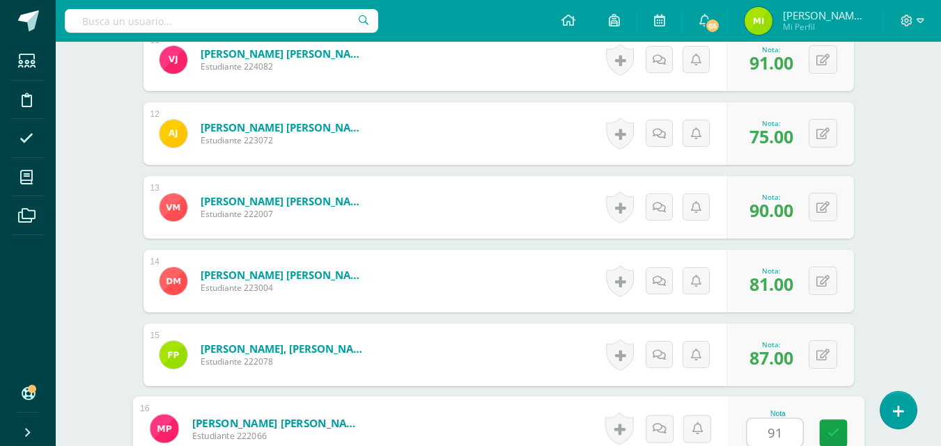
type input "91"
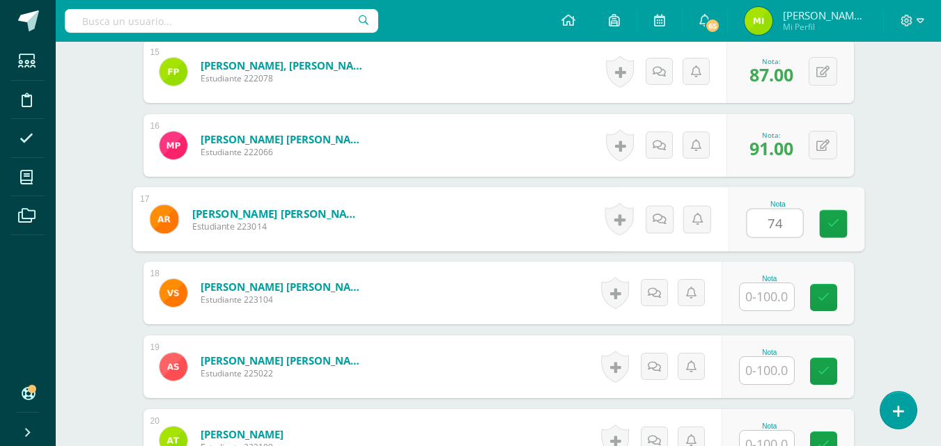
type input "74"
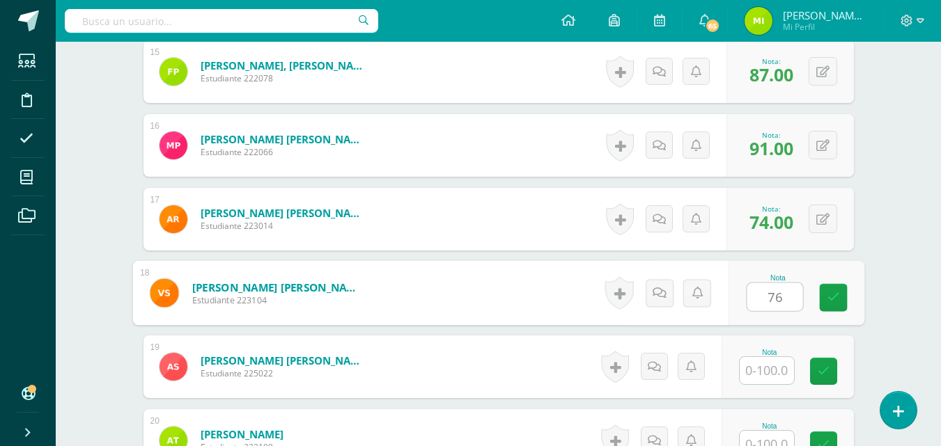
type input "76"
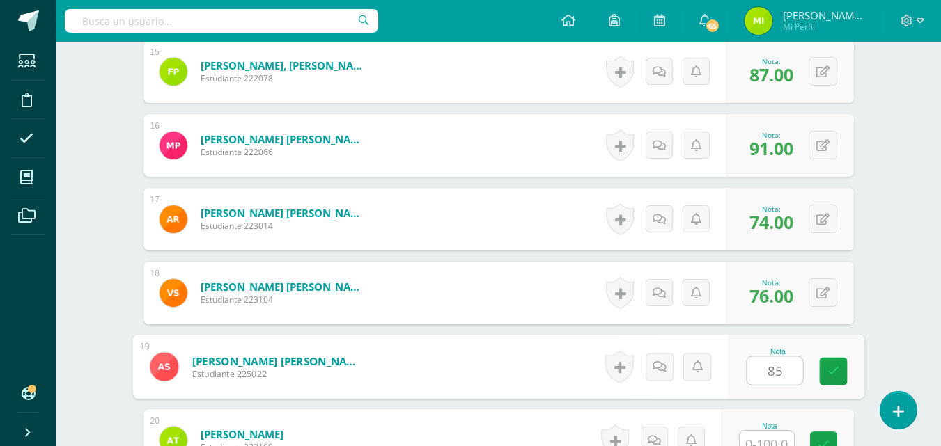
type input "85"
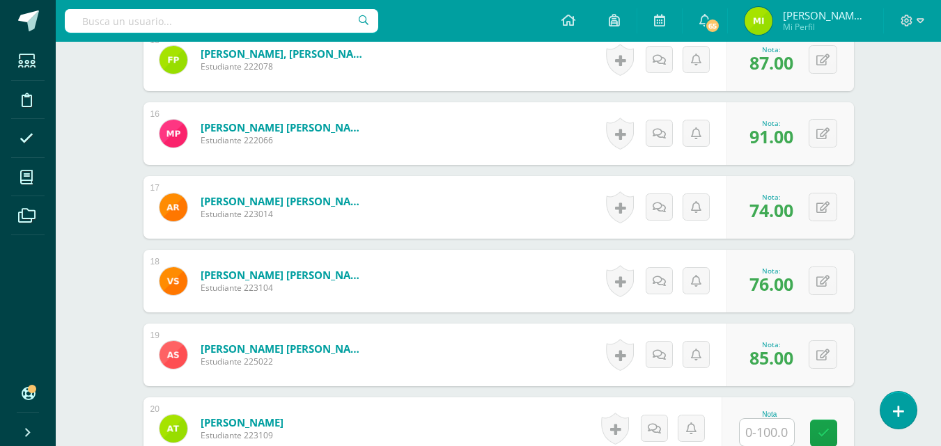
scroll to position [1772, 0]
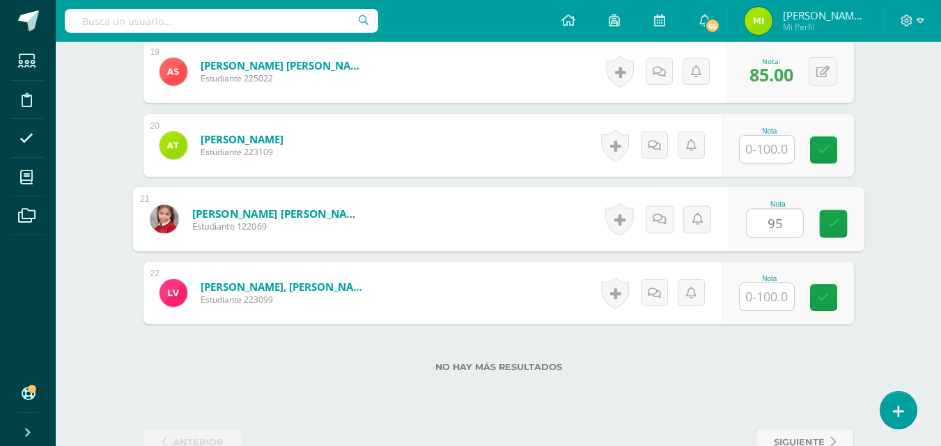
type input "95"
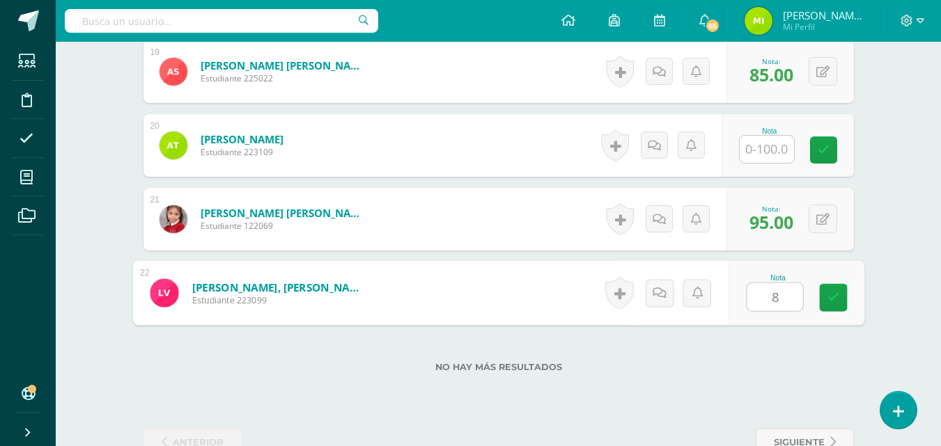
type input "87"
